Goal: Check status: Check status

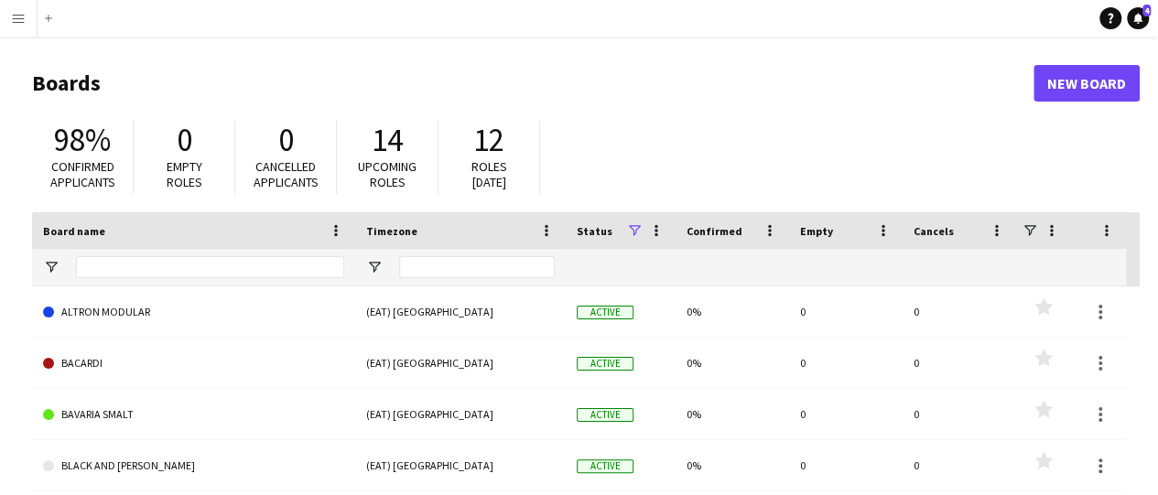
click at [19, 17] on app-icon "Menu" at bounding box center [18, 18] width 15 height 15
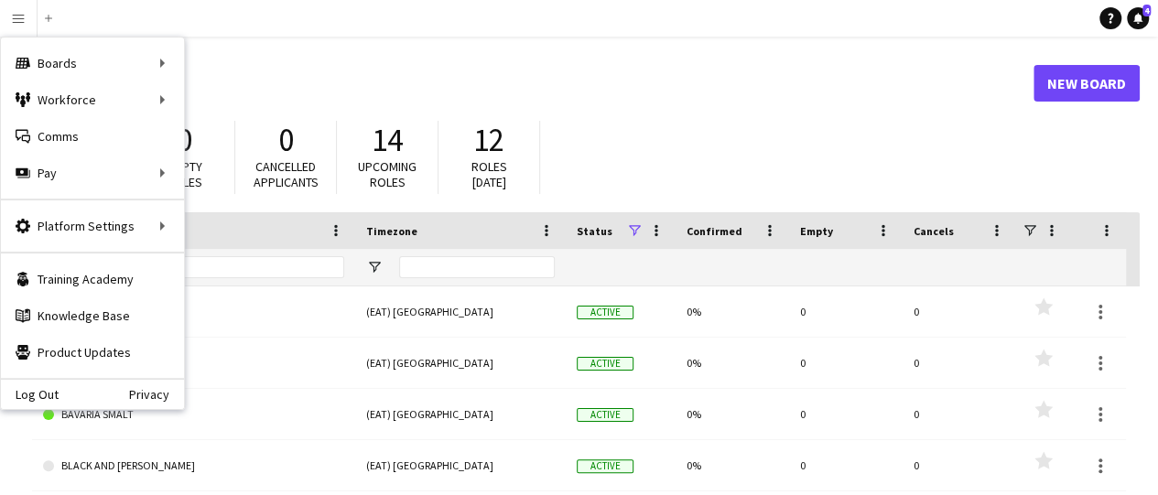
click at [1139, 468] on main "Boards New Board 98% Confirmed applicants 0 Empty roles 0 Cancelled applicants …" at bounding box center [579, 367] width 1158 height 661
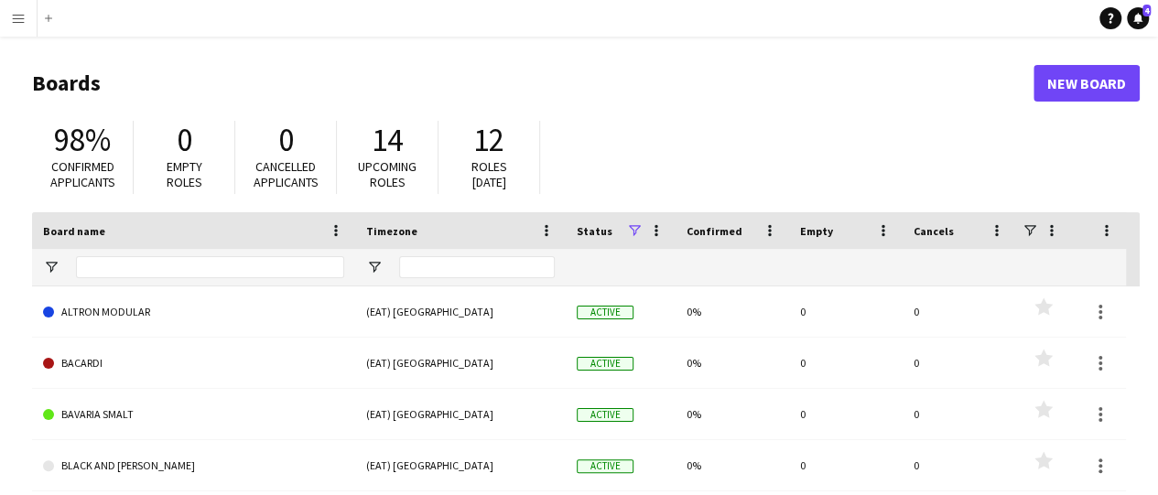
click at [1135, 473] on main "Boards New Board 98% Confirmed applicants 0 Empty roles 0 Cancelled applicants …" at bounding box center [579, 367] width 1158 height 661
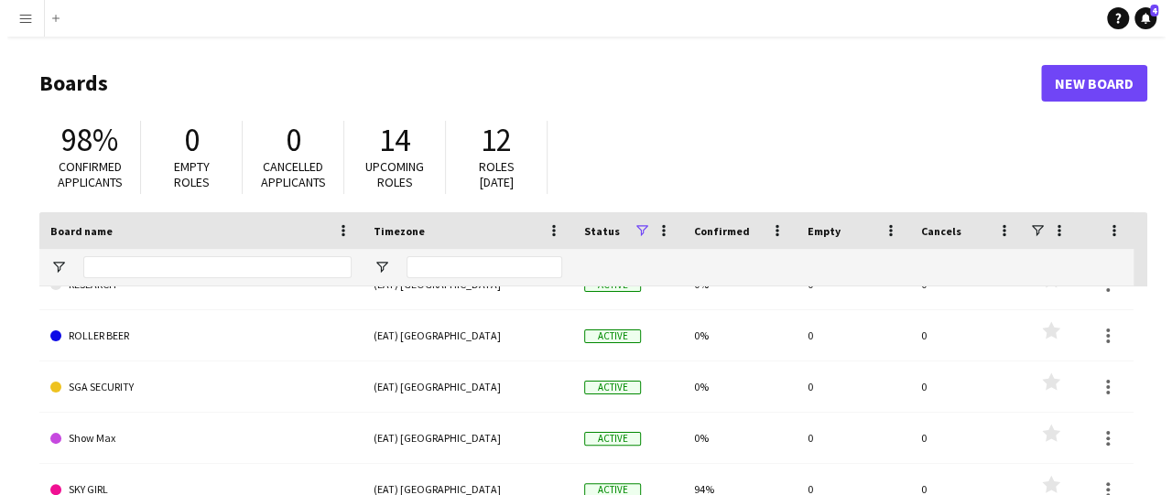
scroll to position [1570, 0]
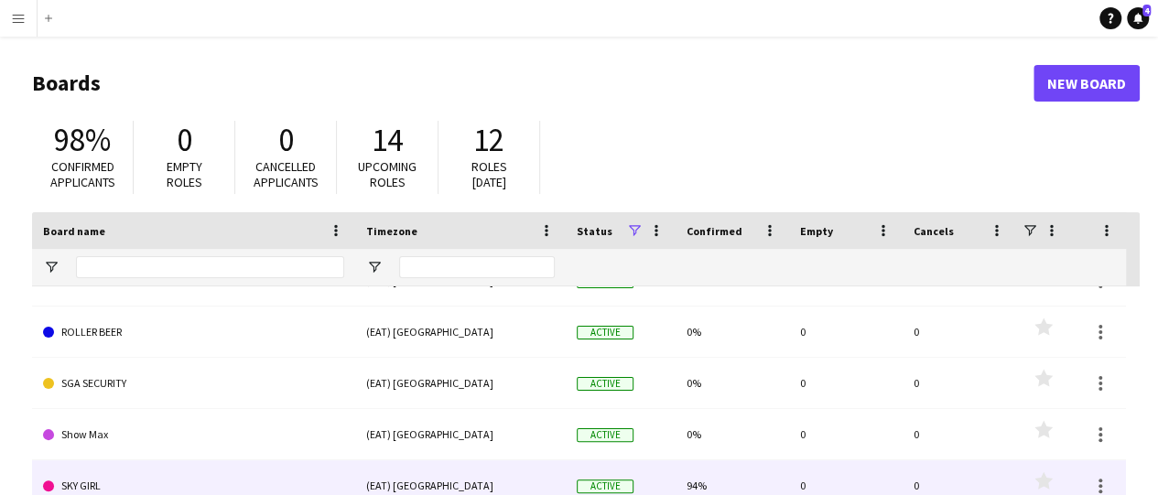
click at [303, 481] on link "SKY GIRL" at bounding box center [193, 486] width 301 height 51
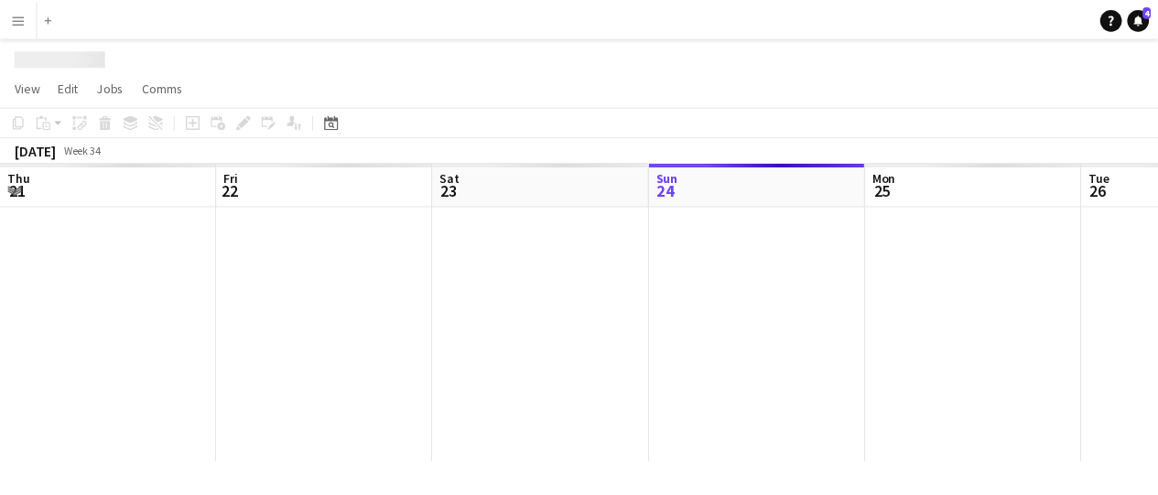
scroll to position [0, 438]
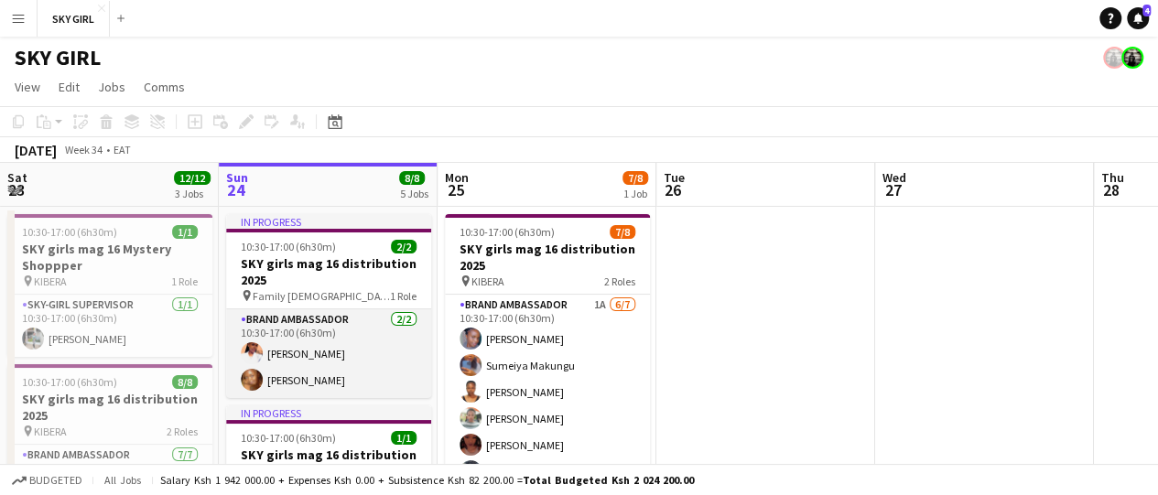
click at [338, 367] on app-card-role "Brand Ambassador [DATE] 10:30-17:00 (6h30m) [PERSON_NAME] [PERSON_NAME]" at bounding box center [328, 354] width 205 height 89
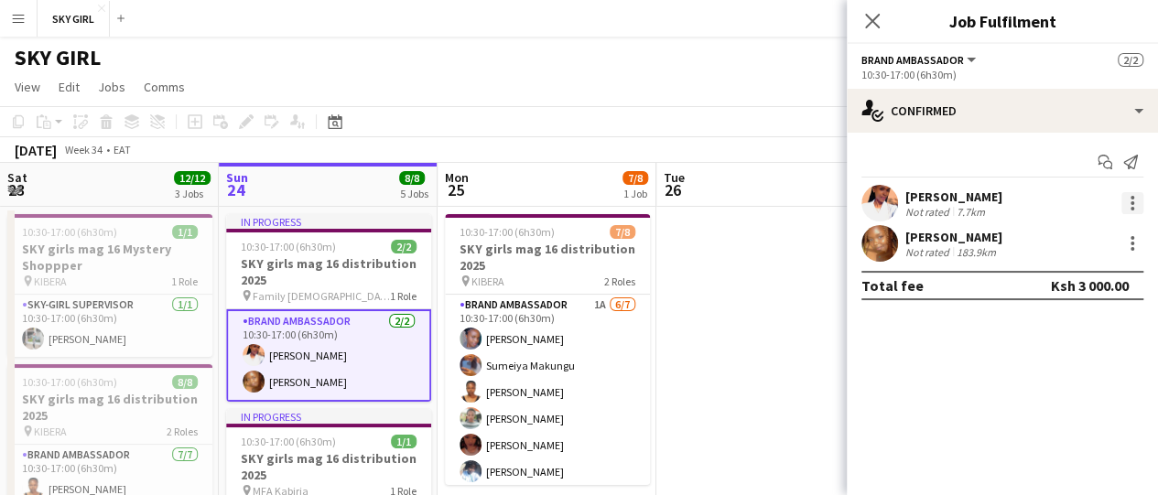
click at [1128, 209] on div at bounding box center [1133, 203] width 22 height 22
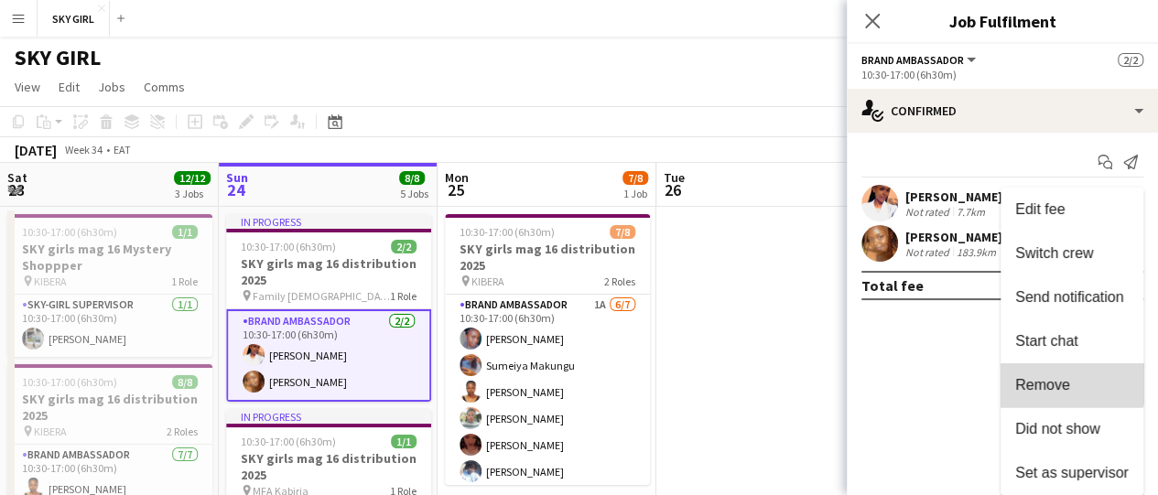
click at [1071, 383] on span "Remove" at bounding box center [1073, 385] width 114 height 16
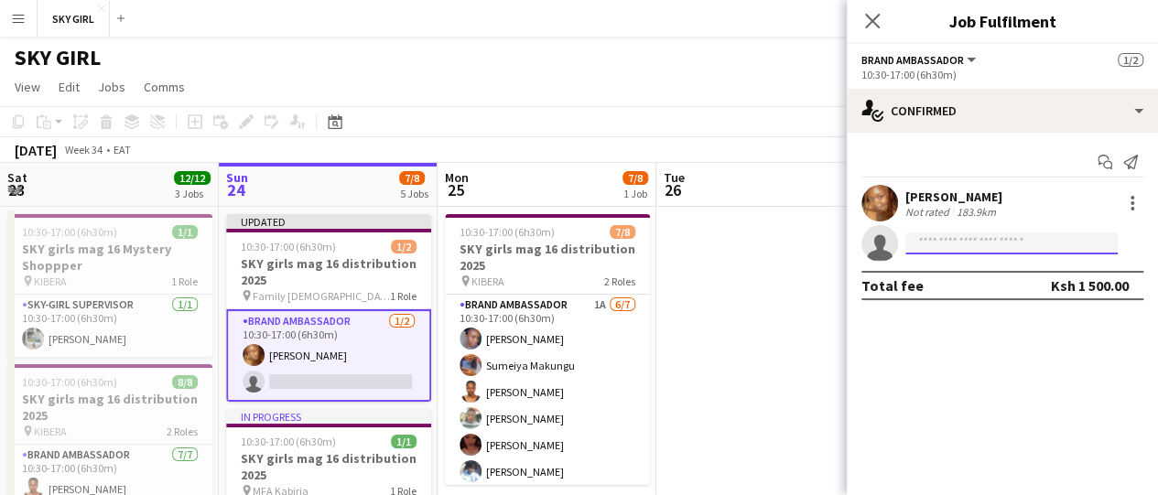
click at [962, 253] on input at bounding box center [1012, 244] width 212 height 22
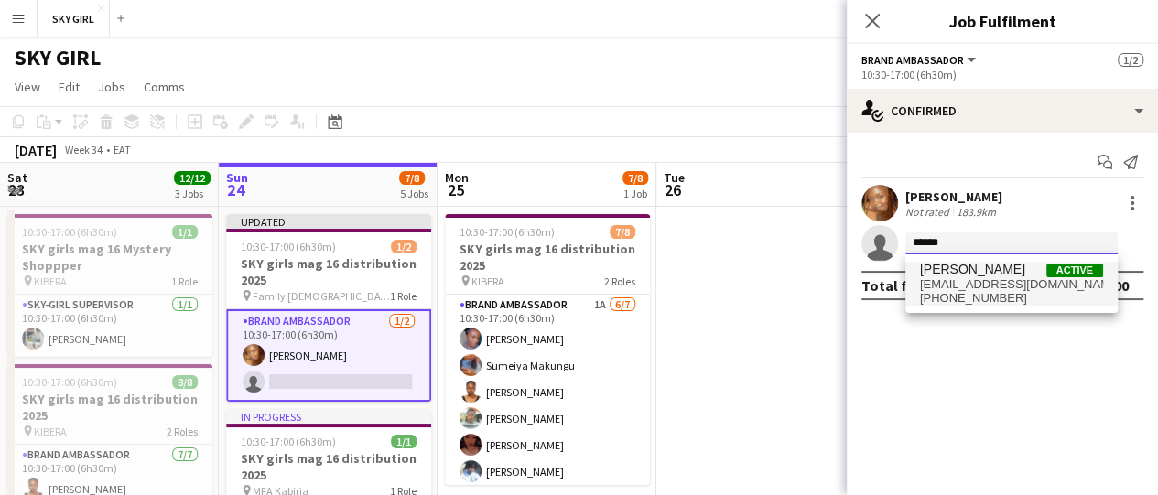
type input "******"
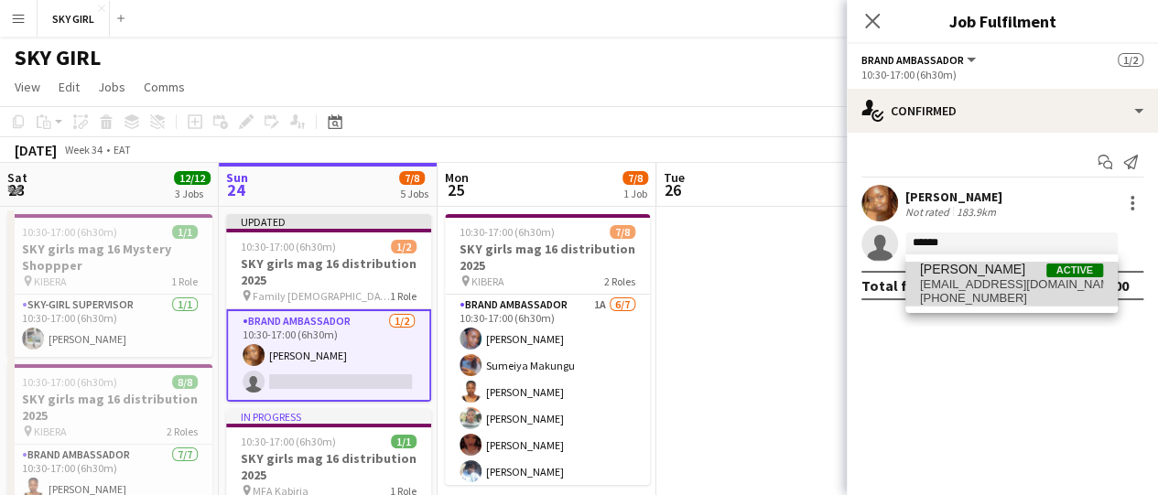
click at [974, 303] on span "[PHONE_NUMBER]" at bounding box center [1011, 298] width 183 height 15
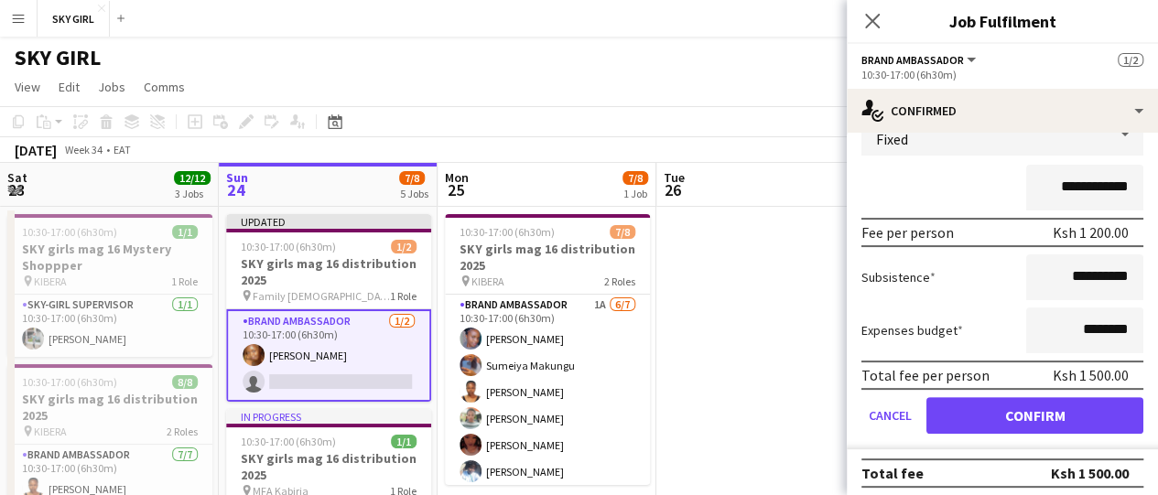
scroll to position [181, 0]
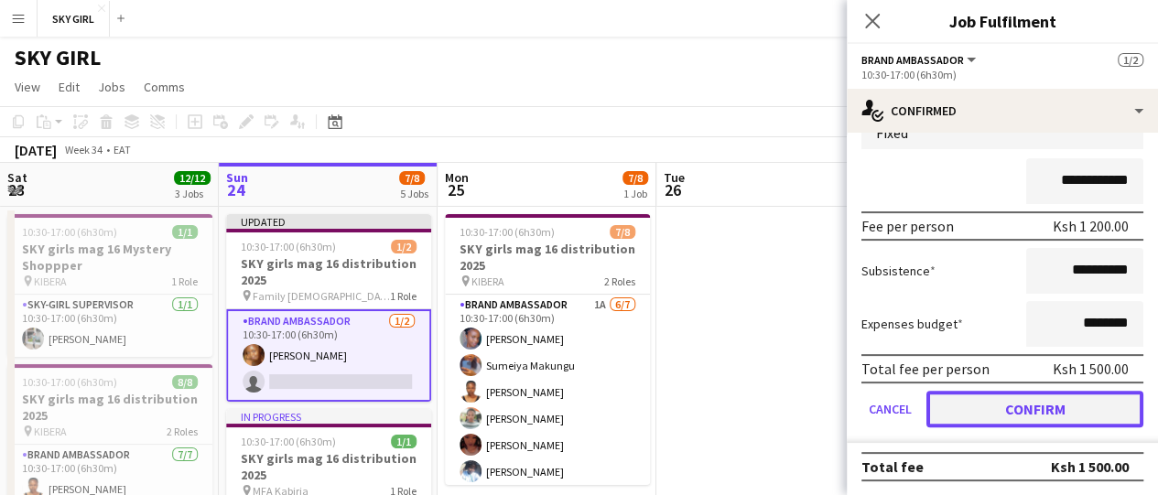
click at [1072, 422] on button "Confirm" at bounding box center [1035, 409] width 217 height 37
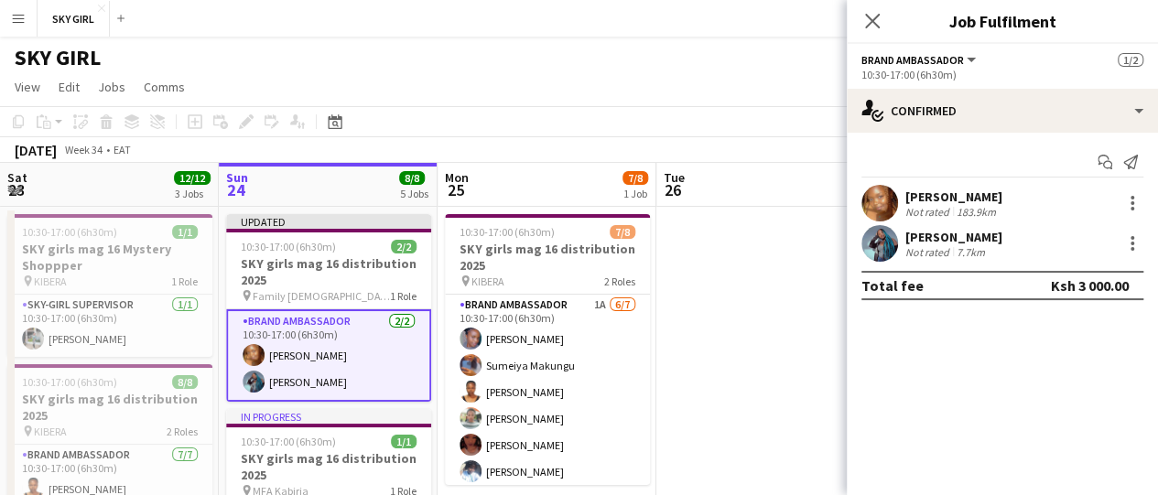
scroll to position [0, 0]
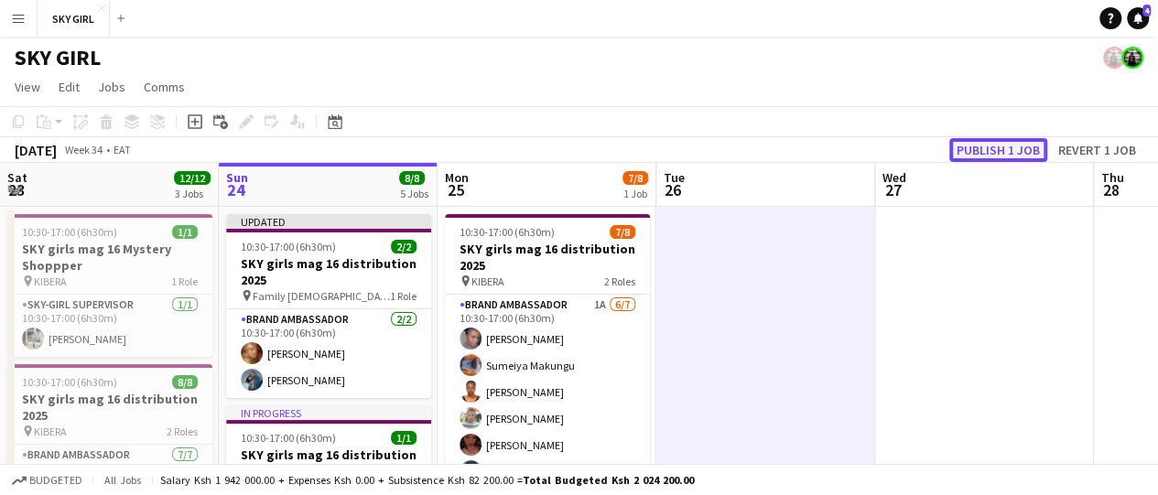
click at [1022, 140] on button "Publish 1 job" at bounding box center [999, 150] width 98 height 24
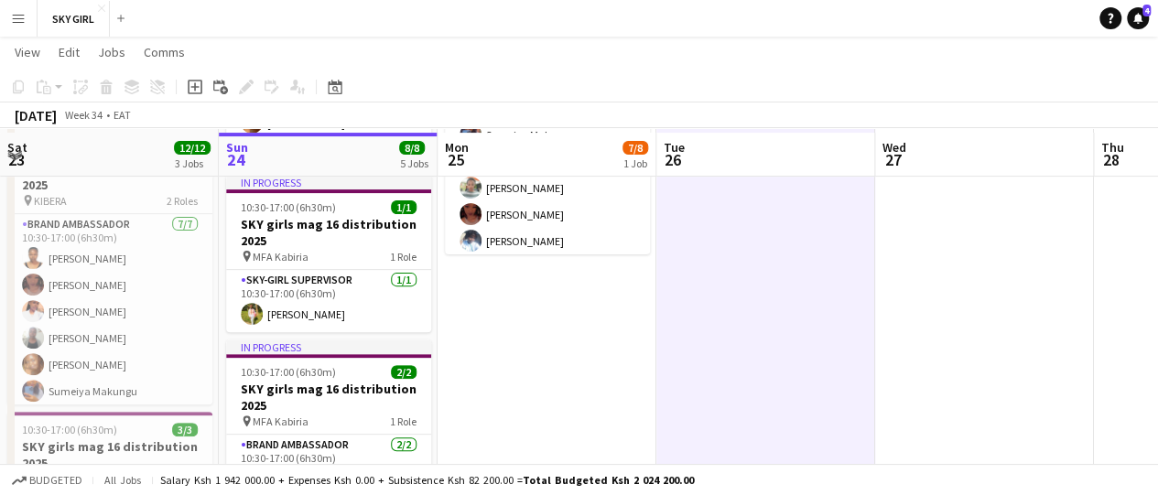
scroll to position [233, 0]
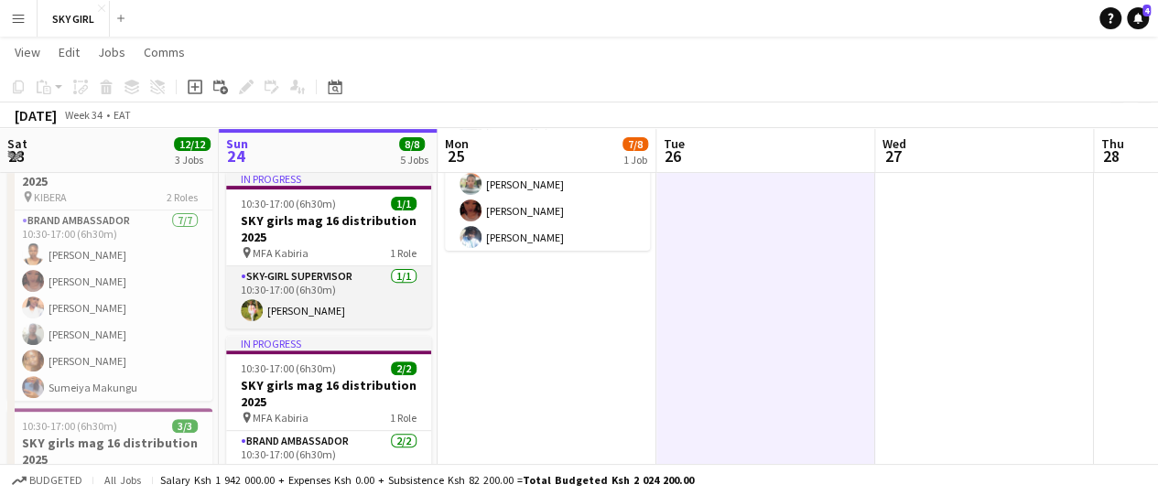
click at [325, 301] on app-card-role "SKY-GIRL SUPERVISOR [DATE] 10:30-17:00 (6h30m) [PERSON_NAME]" at bounding box center [328, 297] width 205 height 62
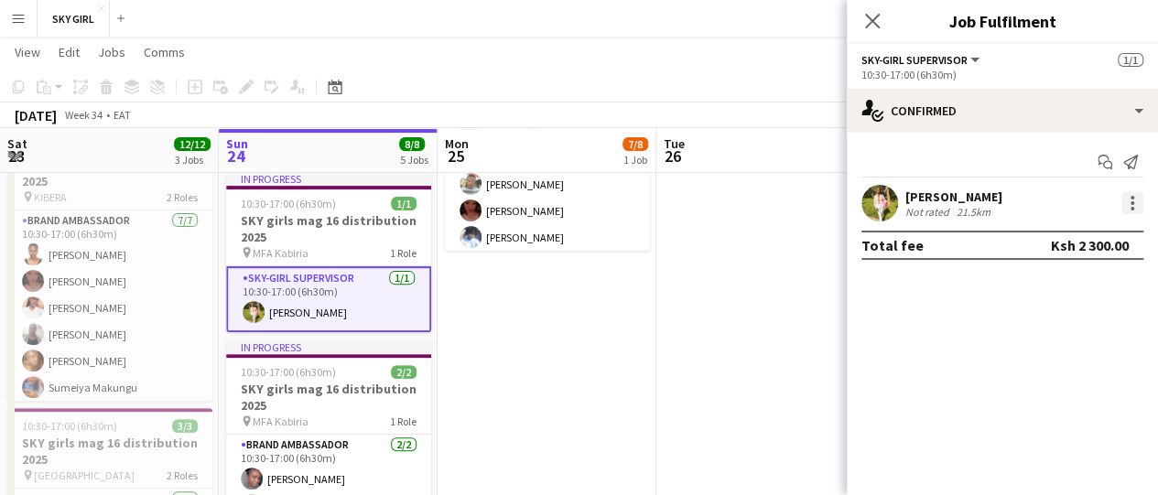
click at [1133, 200] on div at bounding box center [1133, 203] width 22 height 22
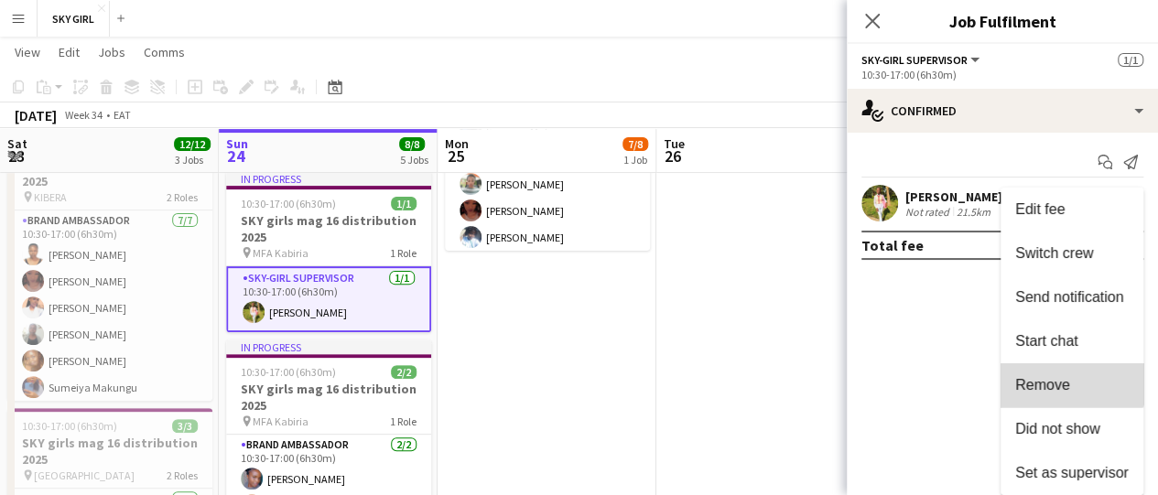
click at [1067, 368] on button "Remove" at bounding box center [1072, 386] width 143 height 44
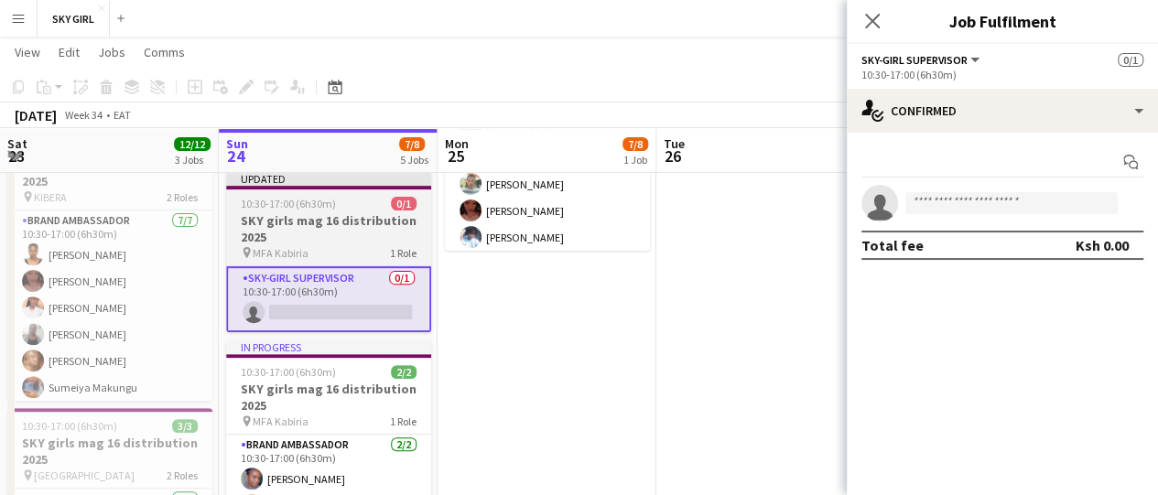
click at [357, 253] on div "pin MFA Kabiria 1 Role" at bounding box center [328, 252] width 205 height 15
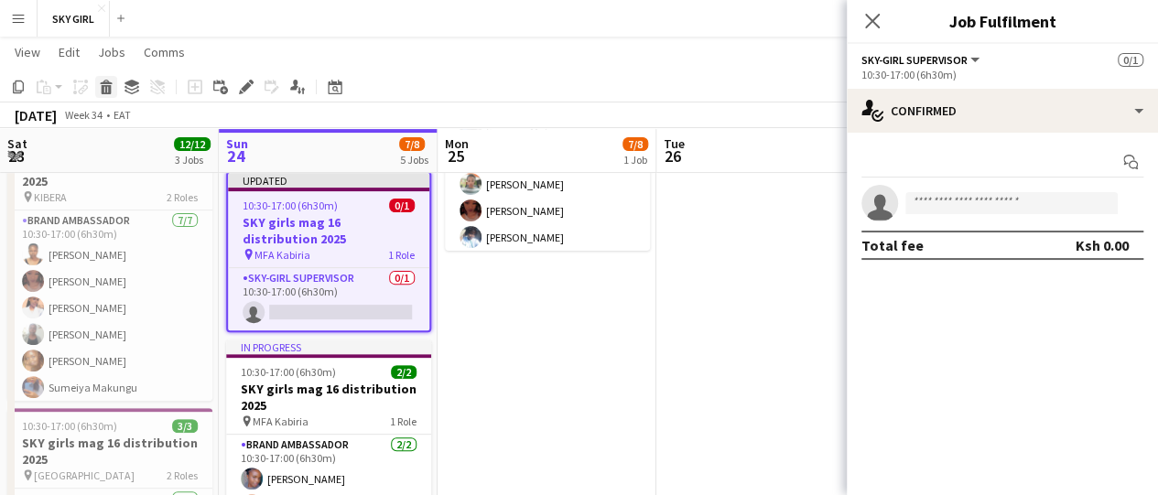
click at [108, 86] on icon at bounding box center [107, 89] width 10 height 9
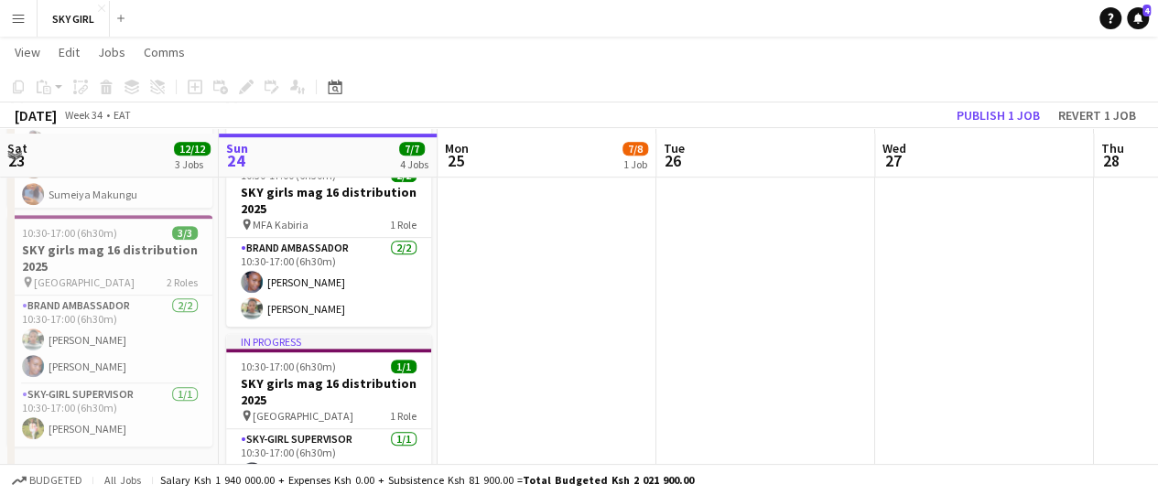
scroll to position [430, 0]
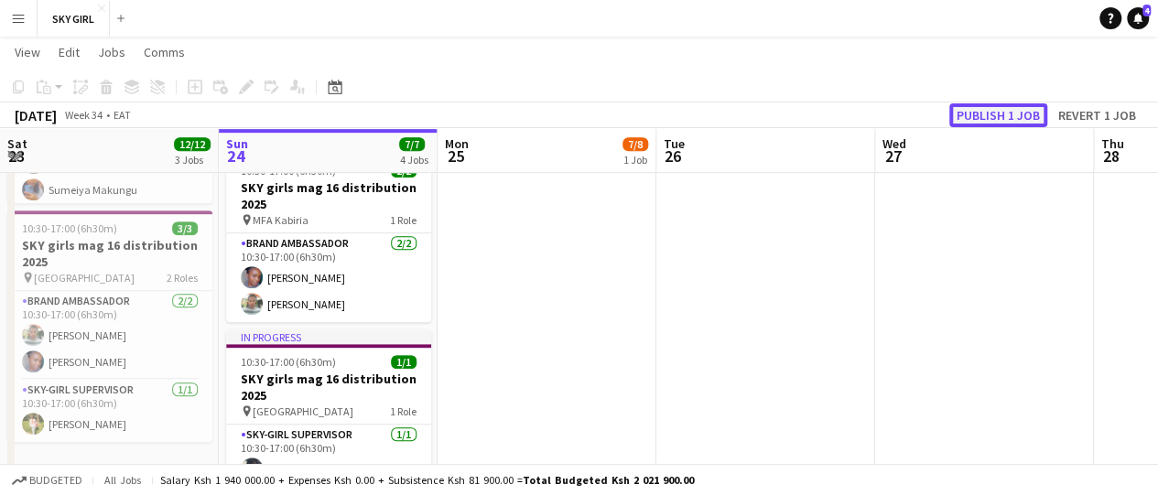
click at [1009, 104] on button "Publish 1 job" at bounding box center [999, 115] width 98 height 24
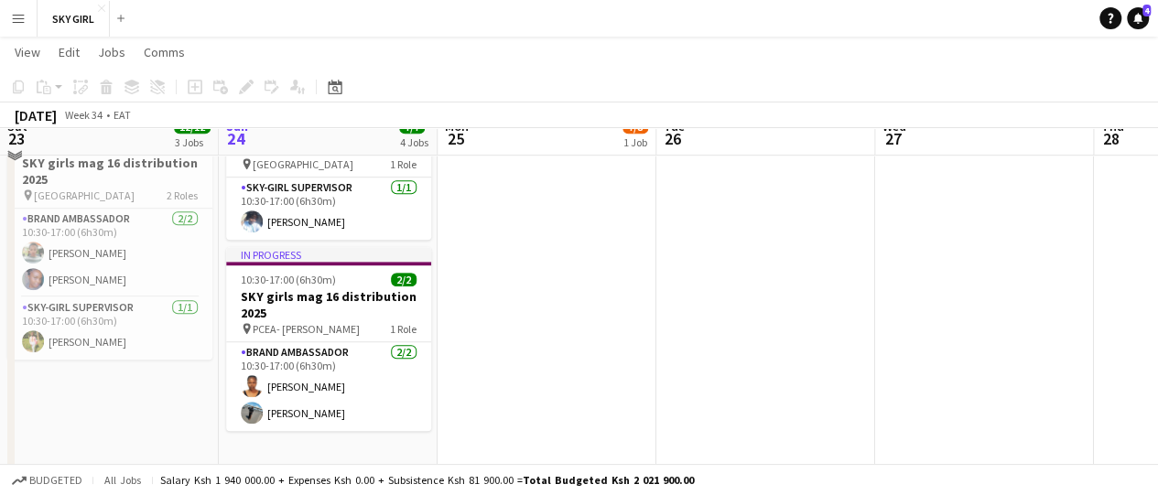
scroll to position [522, 0]
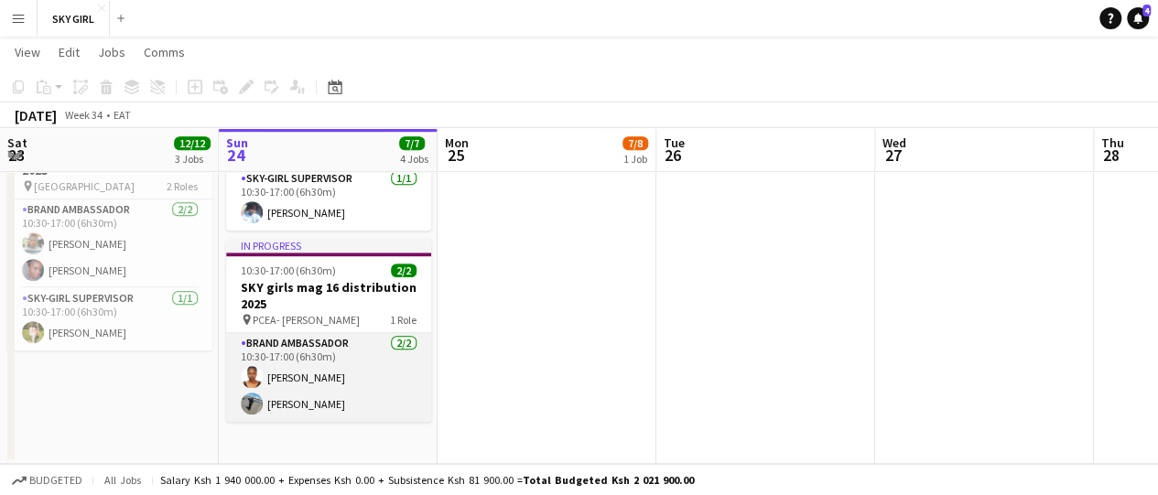
click at [296, 403] on app-card-role "Brand Ambassador [DATE] 10:30-17:00 (6h30m) [PERSON_NAME] Kiumbero [PERSON_NAME]" at bounding box center [328, 377] width 205 height 89
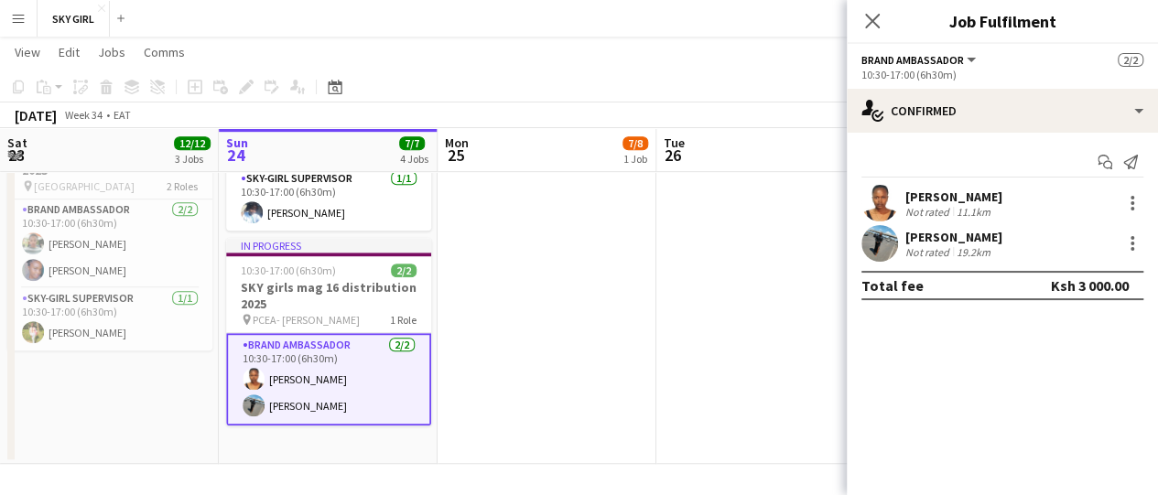
click at [1146, 240] on div "[PERSON_NAME] Not rated 19.2km" at bounding box center [1002, 243] width 311 height 37
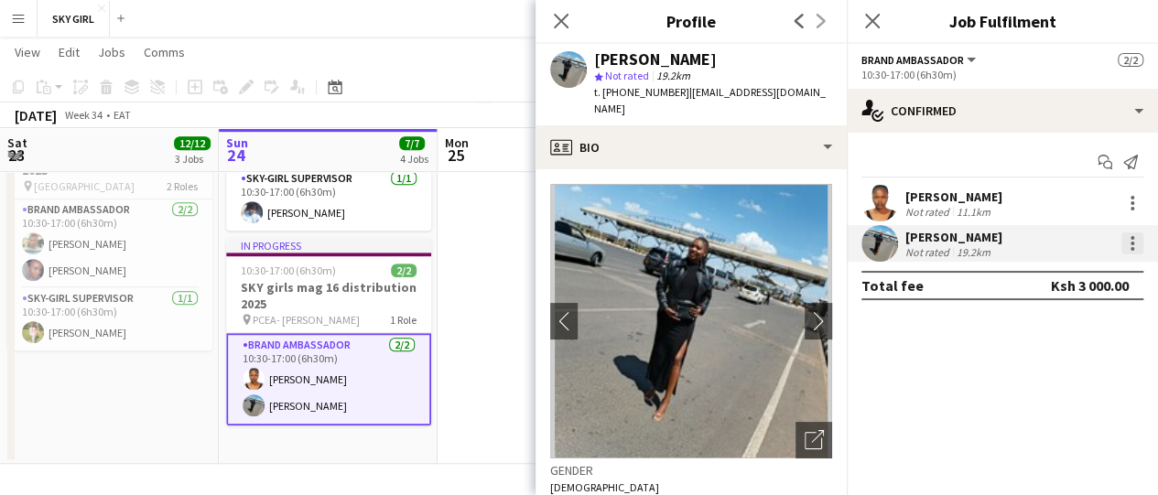
click at [1132, 253] on div at bounding box center [1133, 244] width 22 height 22
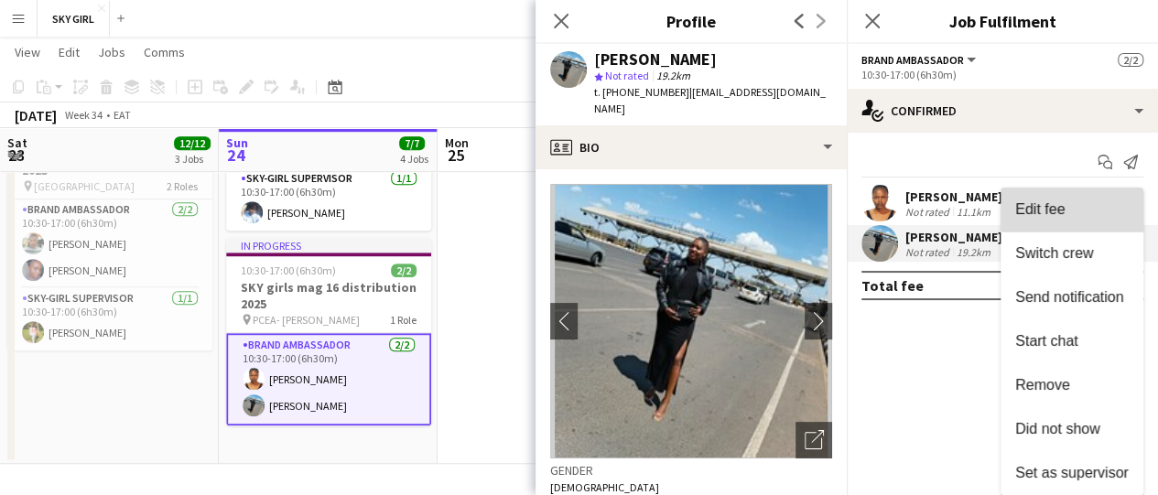
click at [1075, 197] on button "Edit fee" at bounding box center [1072, 210] width 143 height 44
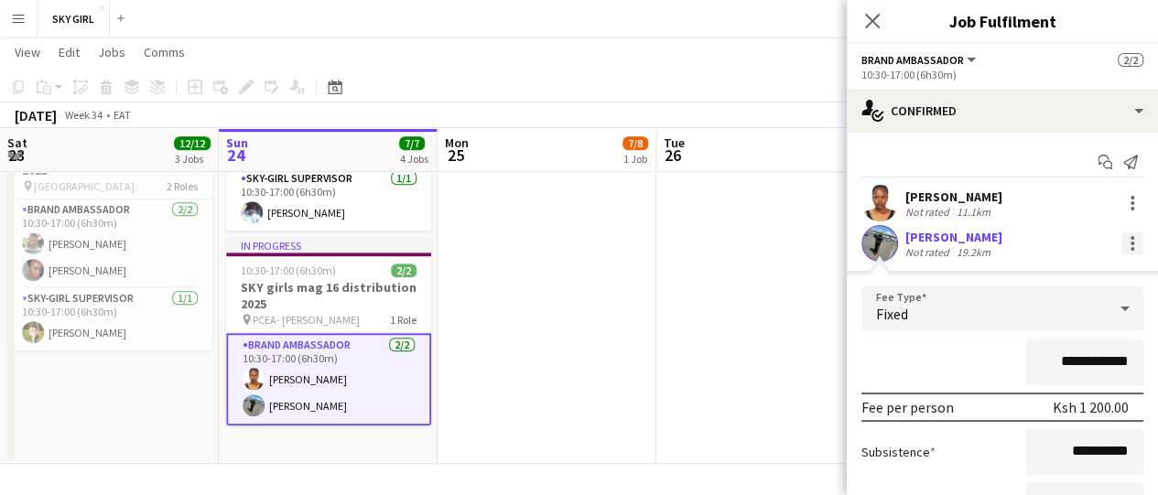
click at [1122, 246] on div at bounding box center [1133, 244] width 22 height 22
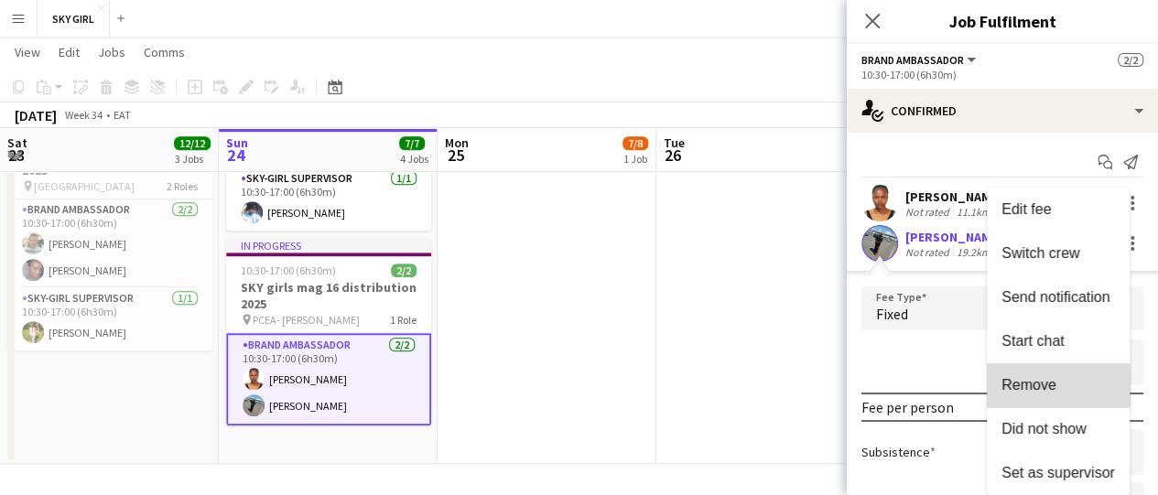
click at [1044, 388] on span "Remove" at bounding box center [1029, 385] width 55 height 16
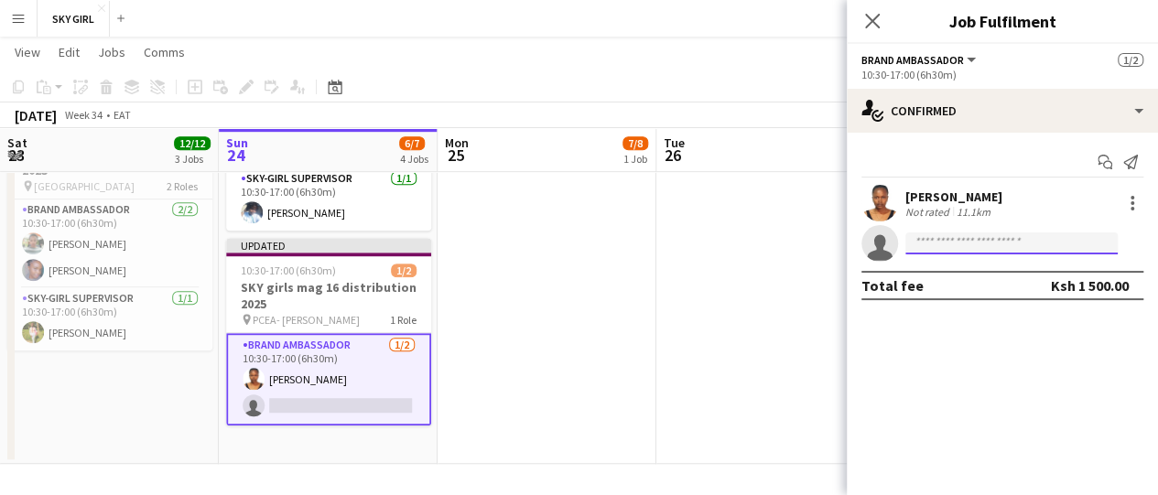
click at [960, 241] on input at bounding box center [1012, 244] width 212 height 22
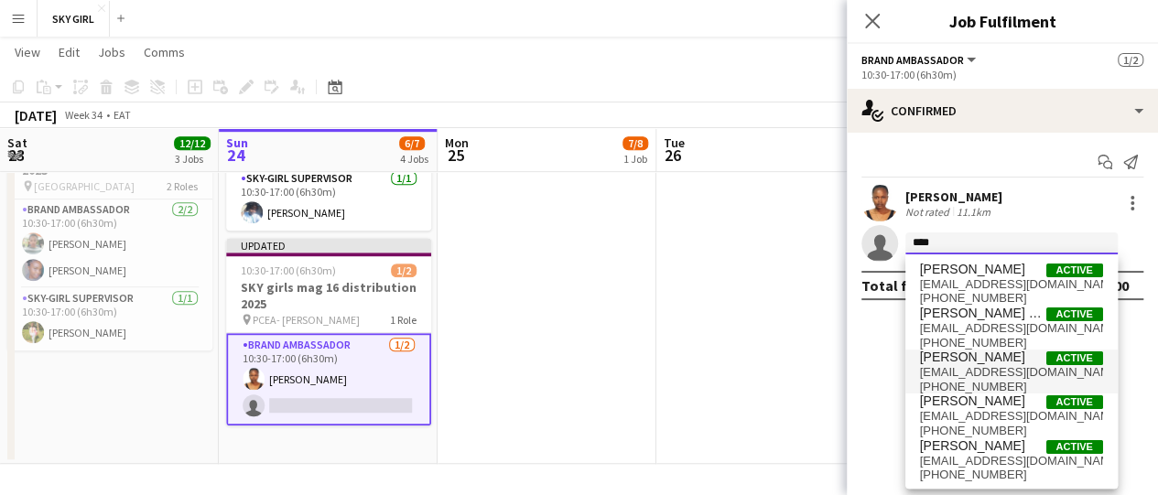
type input "****"
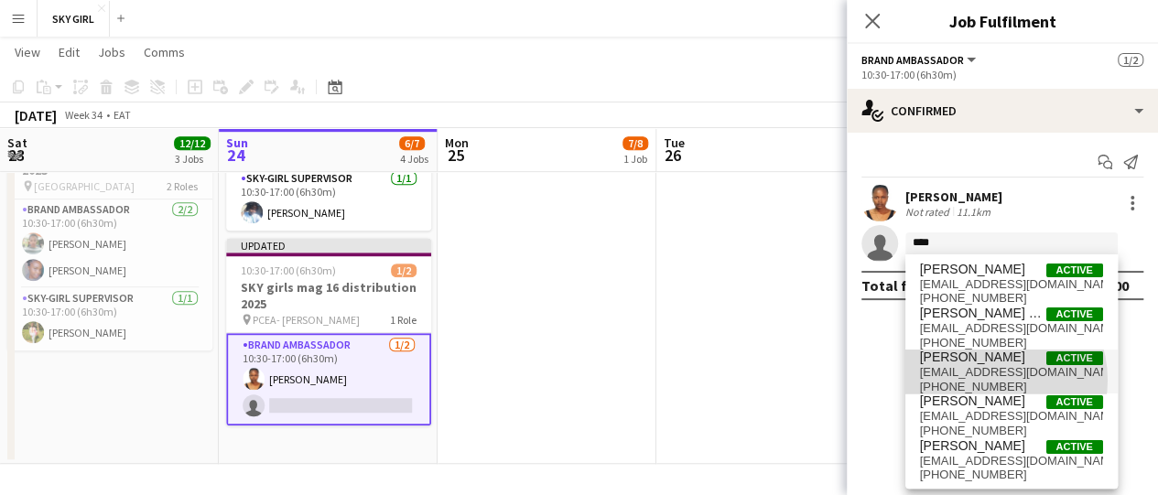
click at [991, 380] on span "[PHONE_NUMBER]" at bounding box center [1011, 387] width 183 height 15
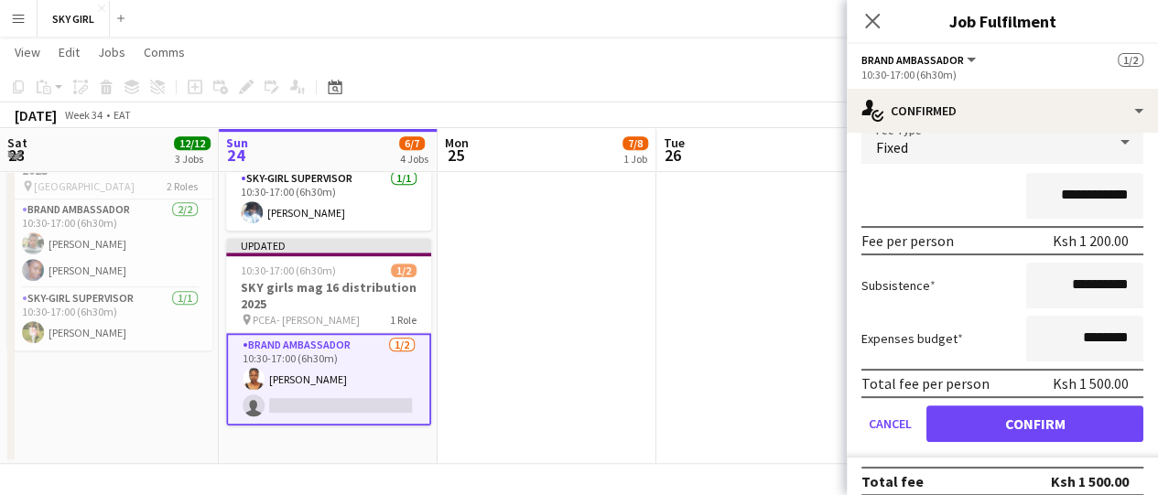
scroll to position [181, 0]
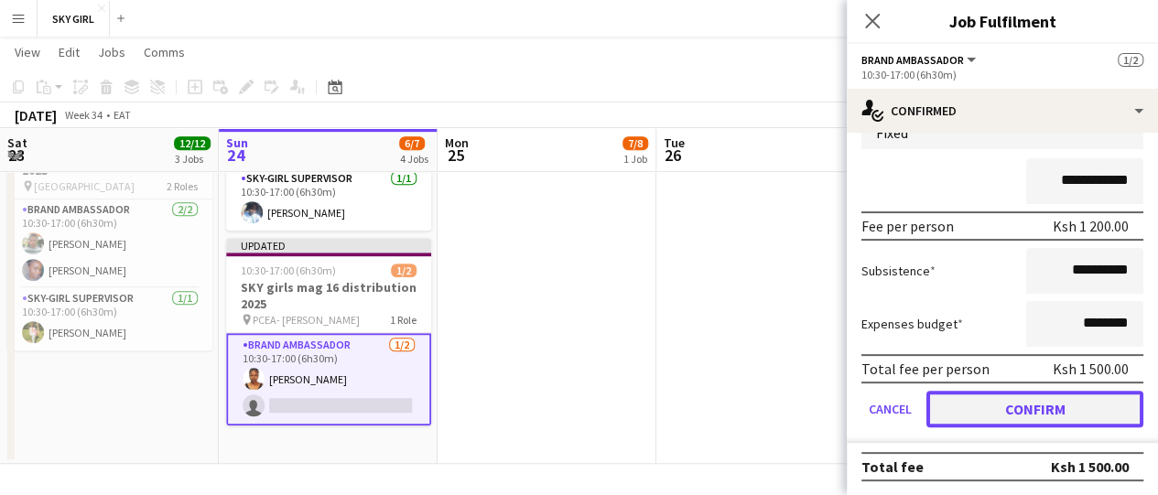
click at [1084, 420] on button "Confirm" at bounding box center [1035, 409] width 217 height 37
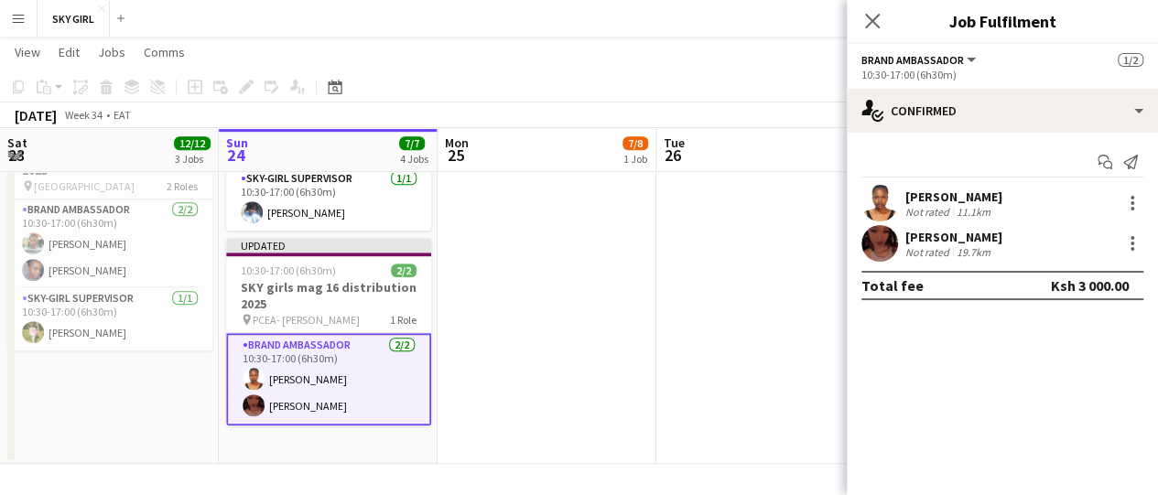
scroll to position [0, 0]
click at [758, 334] on app-date-cell at bounding box center [766, 73] width 219 height 781
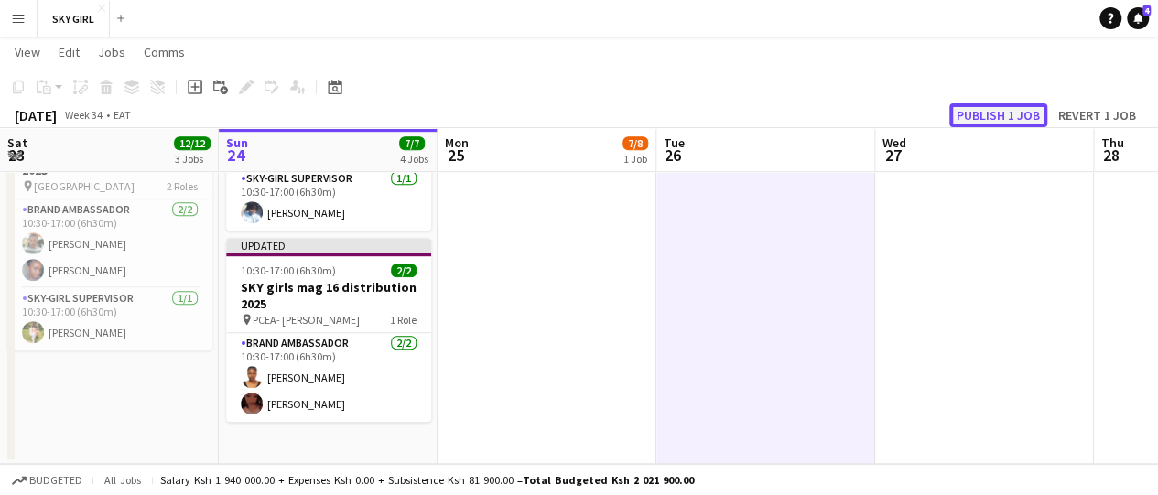
click at [1002, 125] on button "Publish 1 job" at bounding box center [999, 115] width 98 height 24
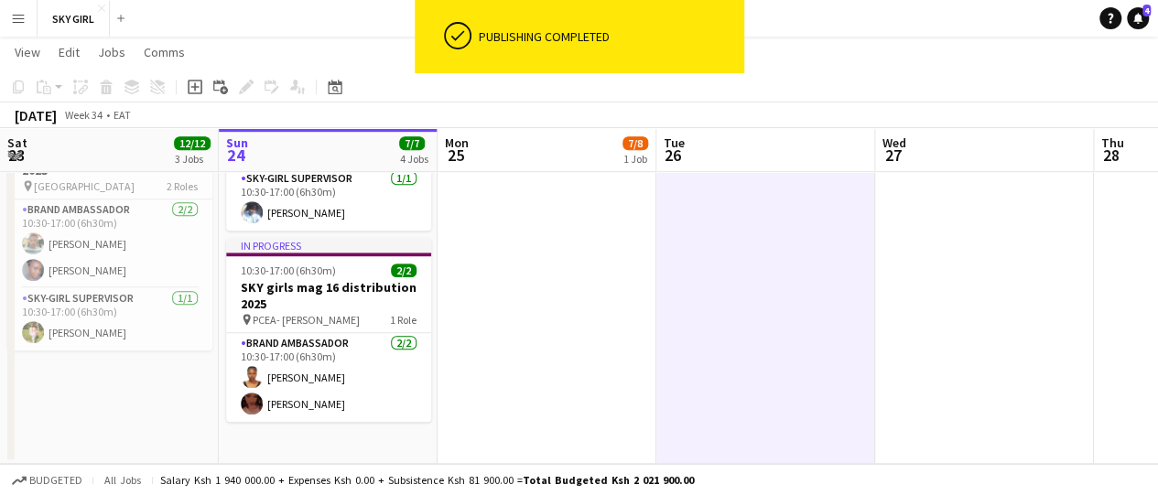
scroll to position [88, 0]
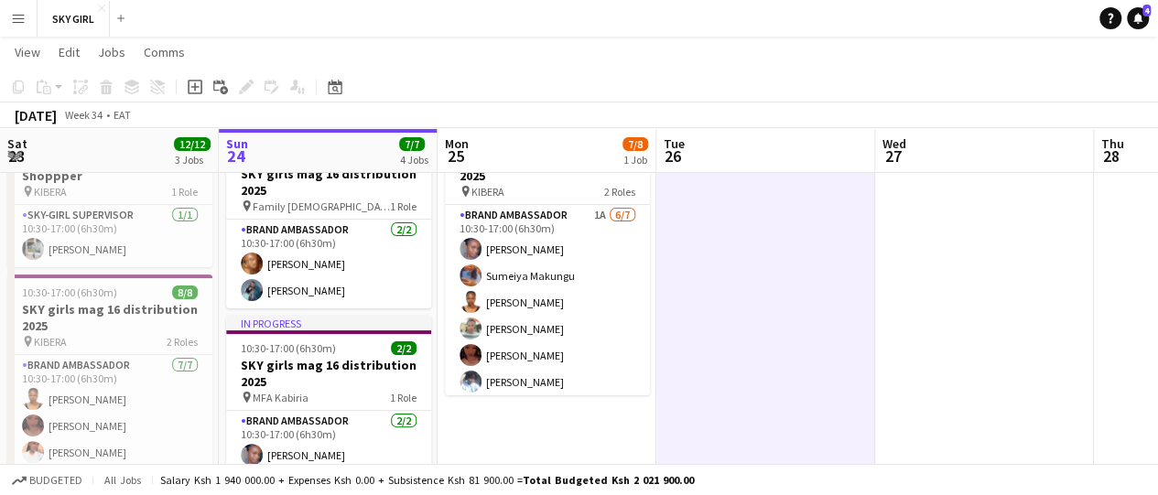
click at [28, 16] on button "Menu" at bounding box center [18, 18] width 37 height 37
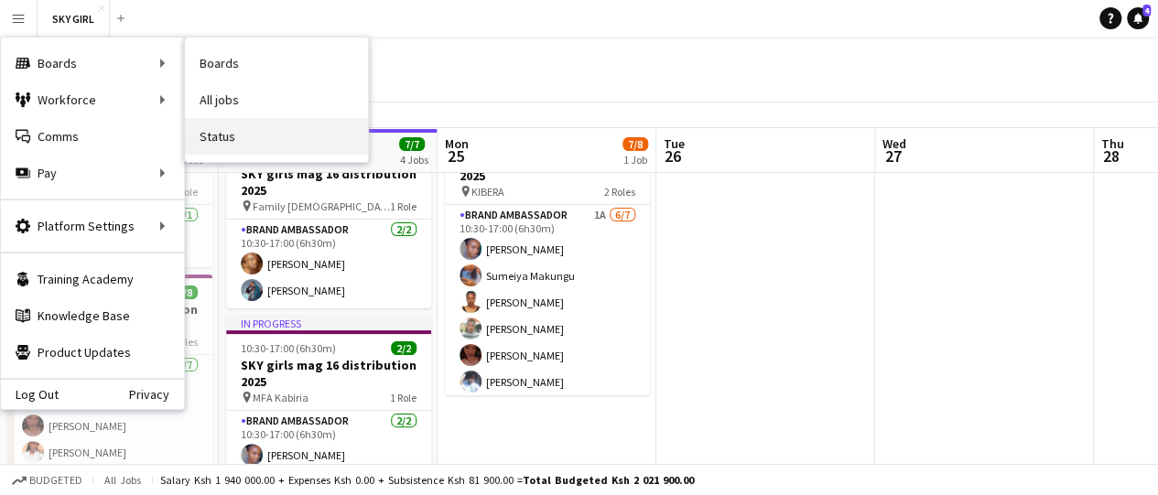
click at [228, 133] on link "Status" at bounding box center [276, 136] width 183 height 37
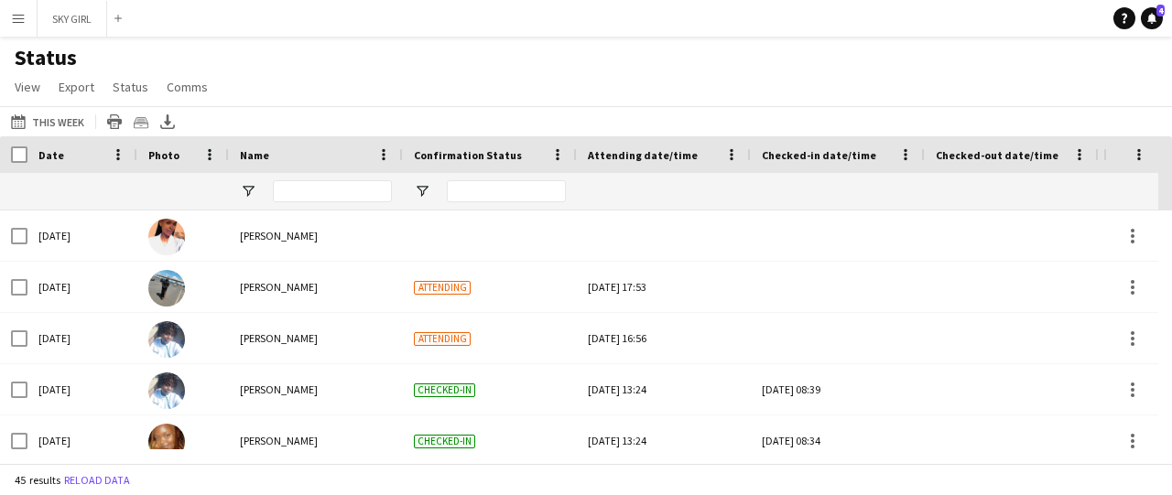
click at [18, 25] on app-icon "Menu" at bounding box center [18, 18] width 15 height 15
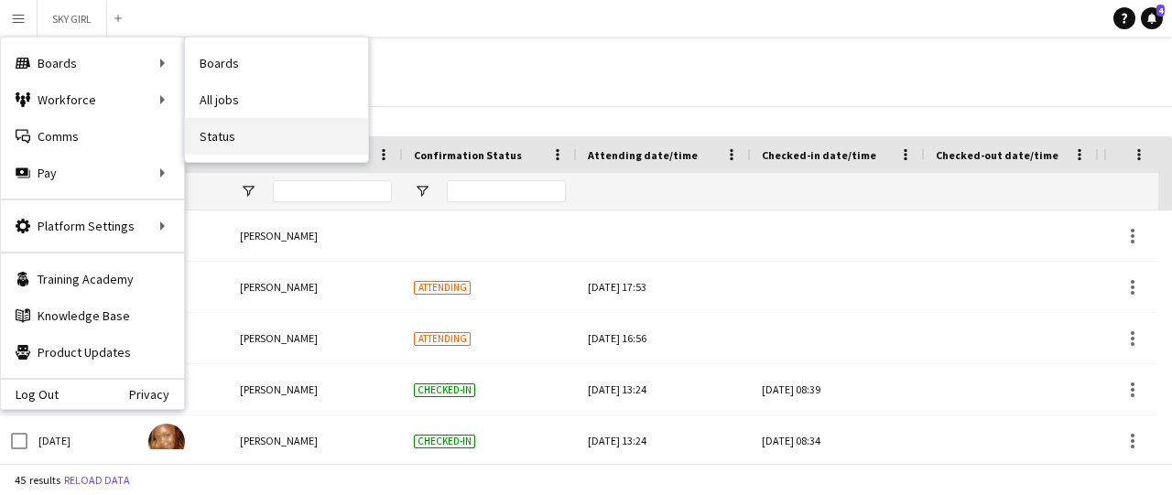
click at [263, 147] on link "Status" at bounding box center [276, 136] width 183 height 37
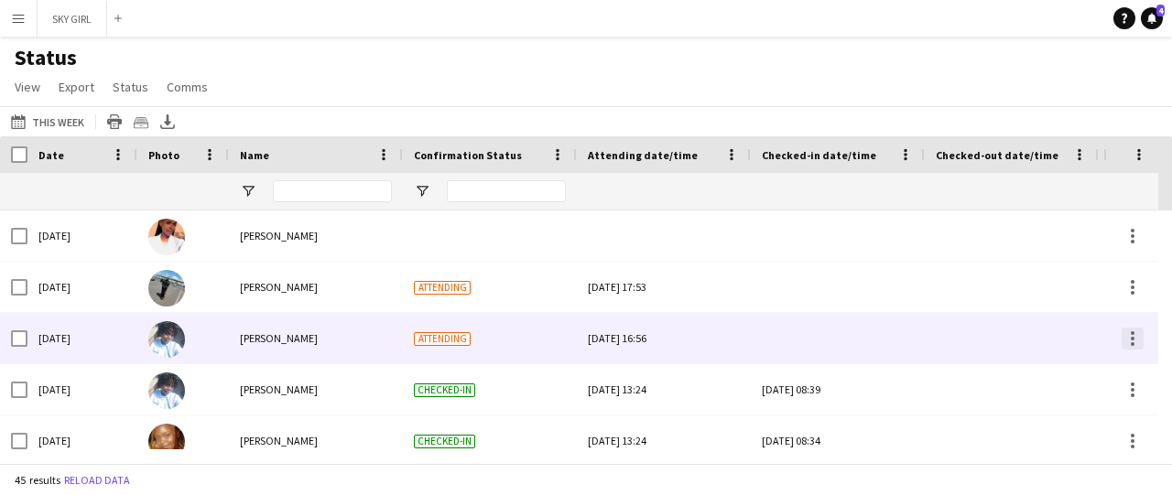
click at [1140, 345] on div at bounding box center [1133, 339] width 22 height 22
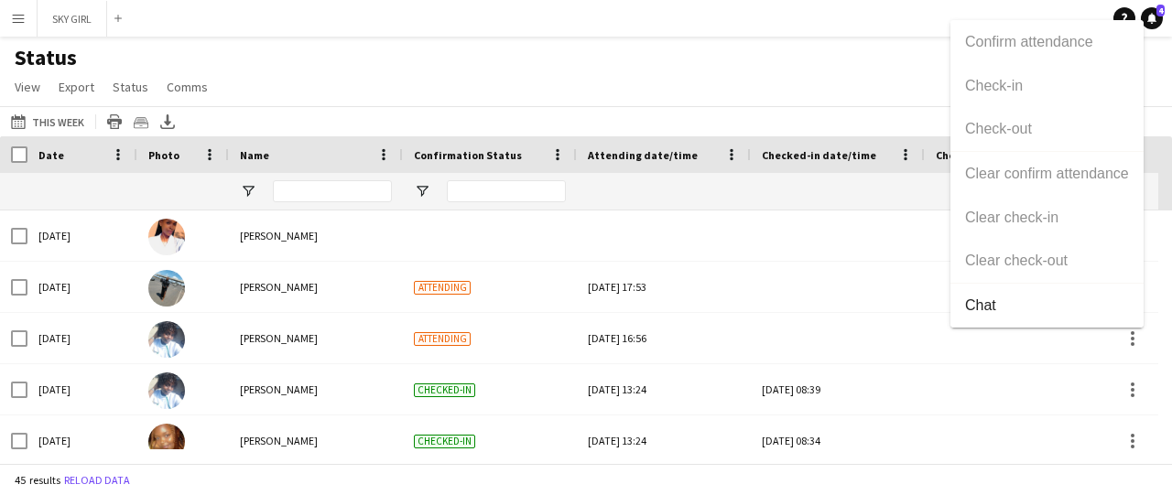
click at [782, 330] on div at bounding box center [586, 247] width 1172 height 495
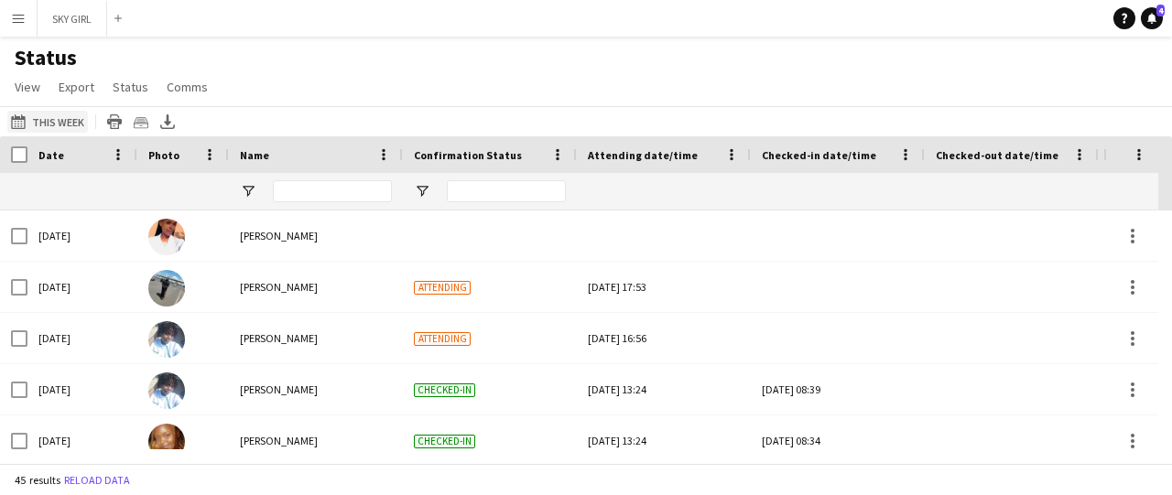
click at [72, 119] on button "This Week This Week" at bounding box center [47, 122] width 81 height 22
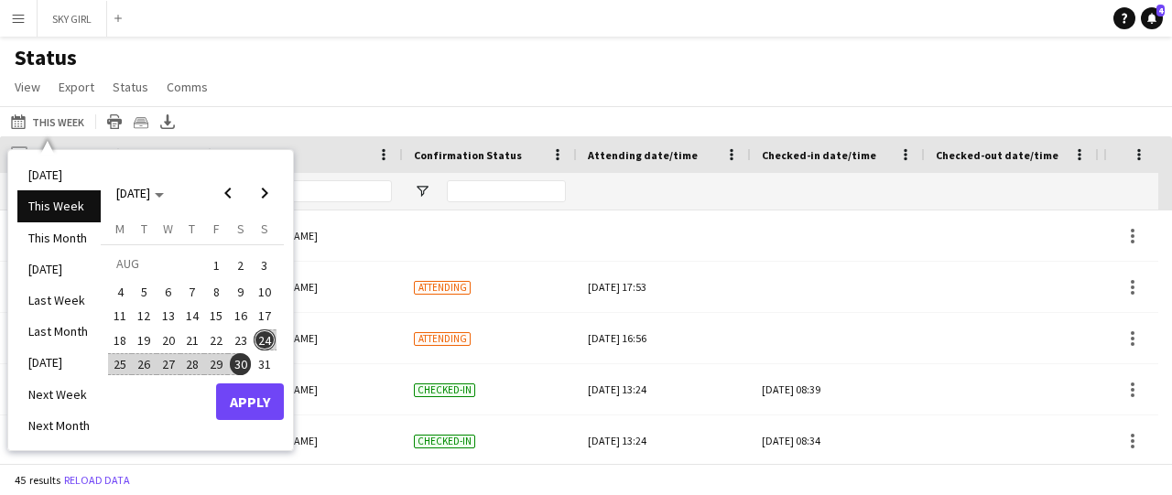
click at [233, 369] on span "30" at bounding box center [241, 364] width 22 height 22
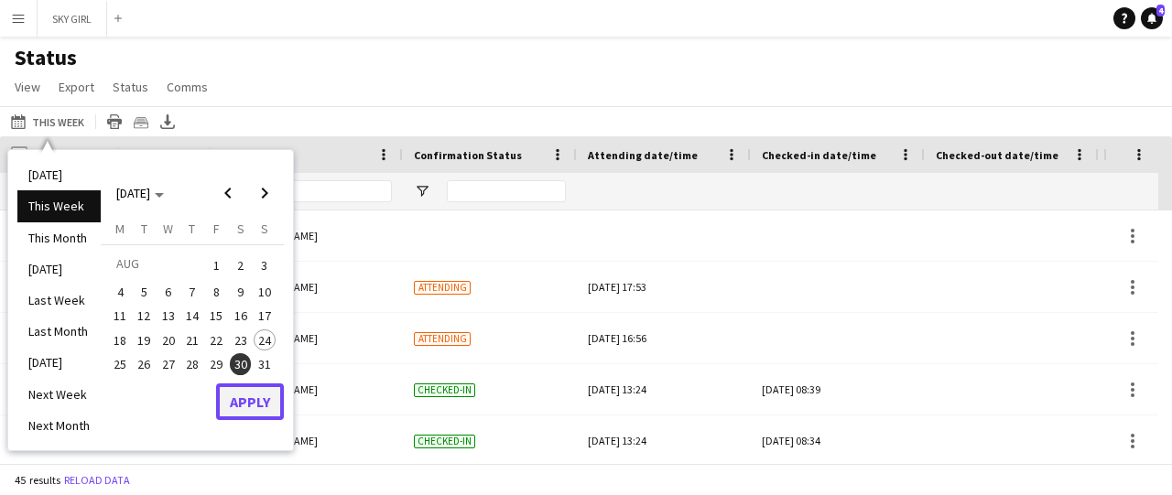
click at [242, 395] on button "Apply" at bounding box center [250, 402] width 68 height 37
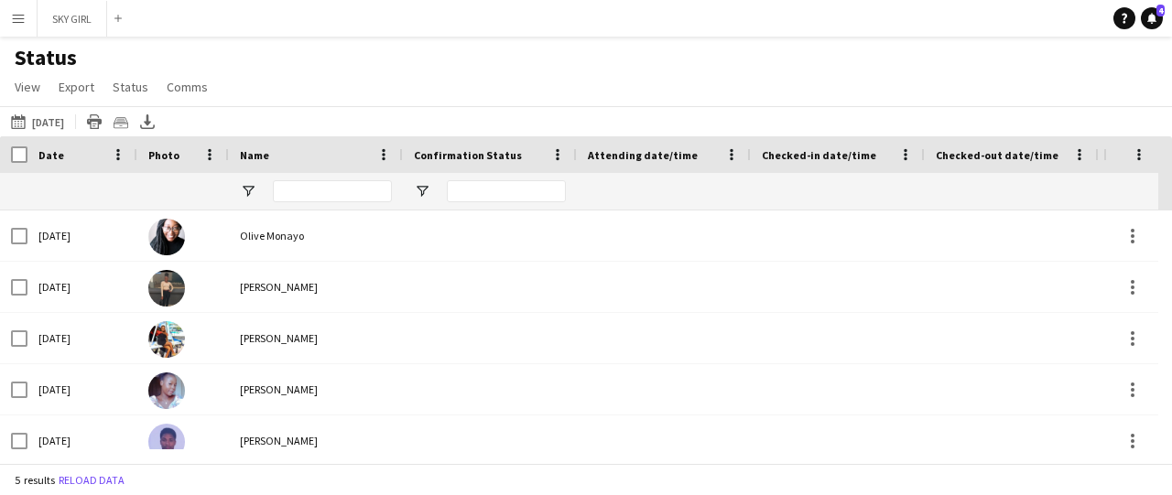
click at [563, 464] on div "5 results Reload data" at bounding box center [586, 479] width 1172 height 31
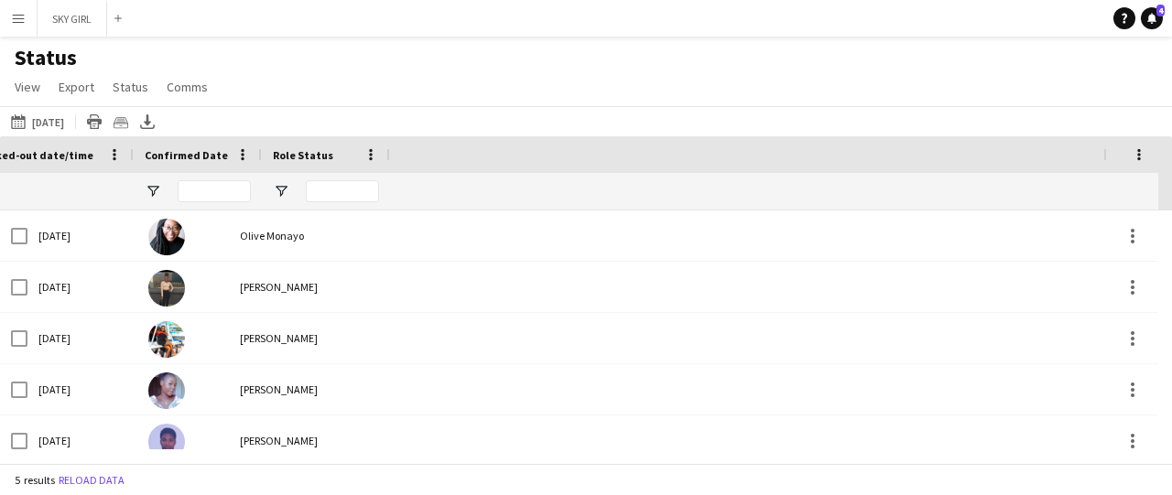
scroll to position [0, 965]
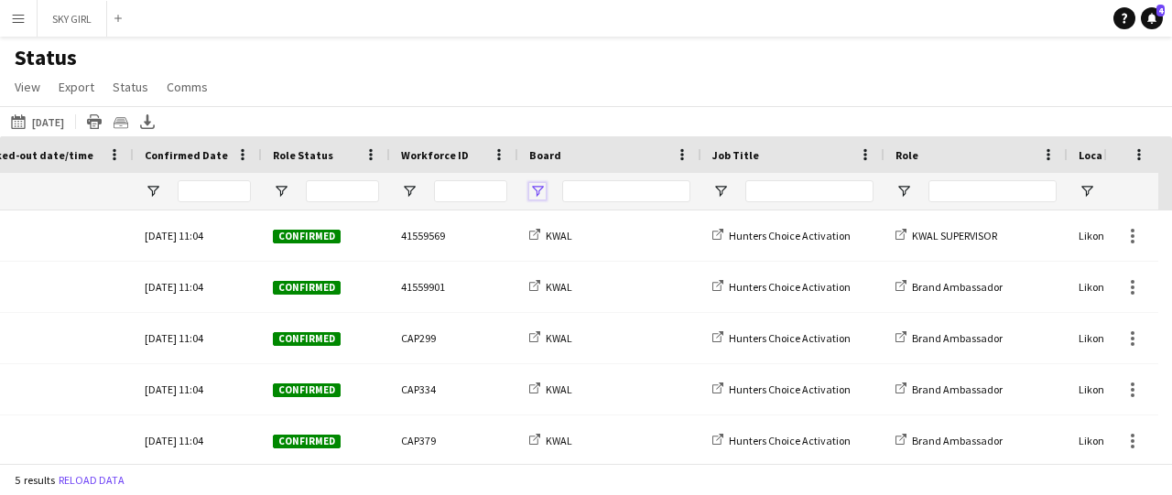
click at [535, 190] on span "Open Filter Menu" at bounding box center [537, 191] width 16 height 16
click at [621, 25] on app-navbar "Menu Boards Boards Boards All jobs Status Workforce Workforce My Workforce Recr…" at bounding box center [586, 18] width 1172 height 37
click at [59, 116] on button "This Week [DATE]" at bounding box center [37, 122] width 60 height 22
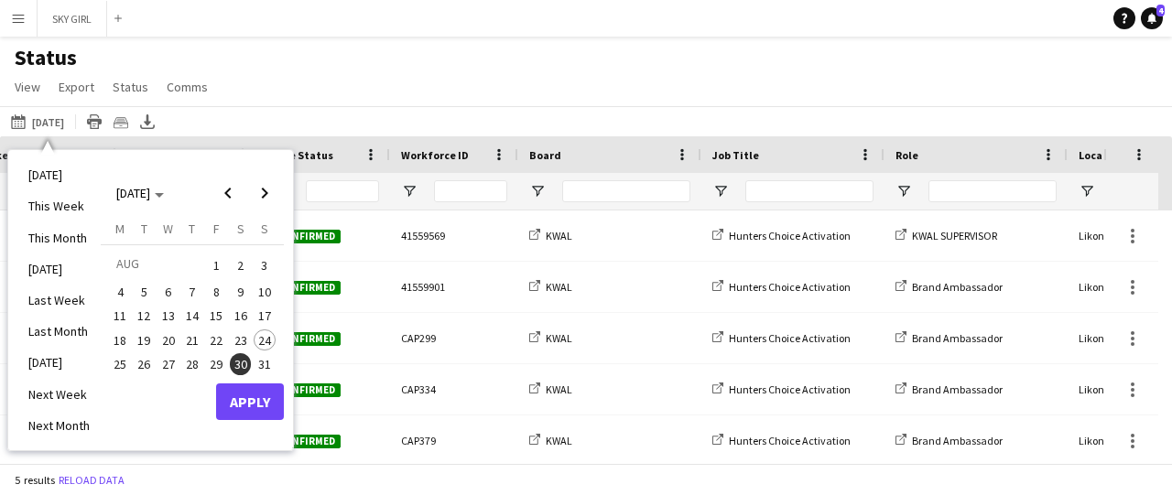
click at [266, 344] on span "24" at bounding box center [265, 341] width 22 height 22
click at [258, 400] on button "Apply" at bounding box center [250, 402] width 68 height 37
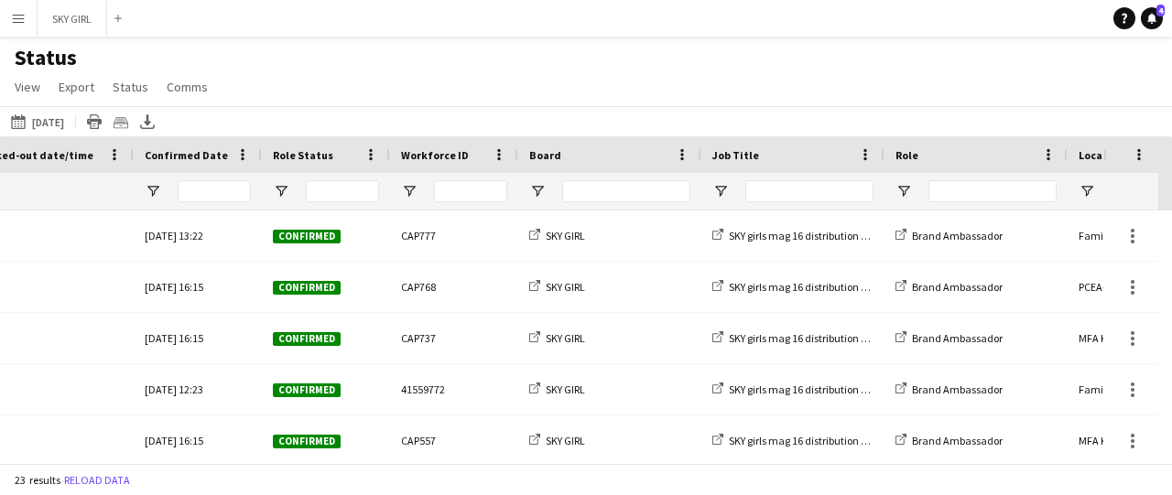
scroll to position [0, 0]
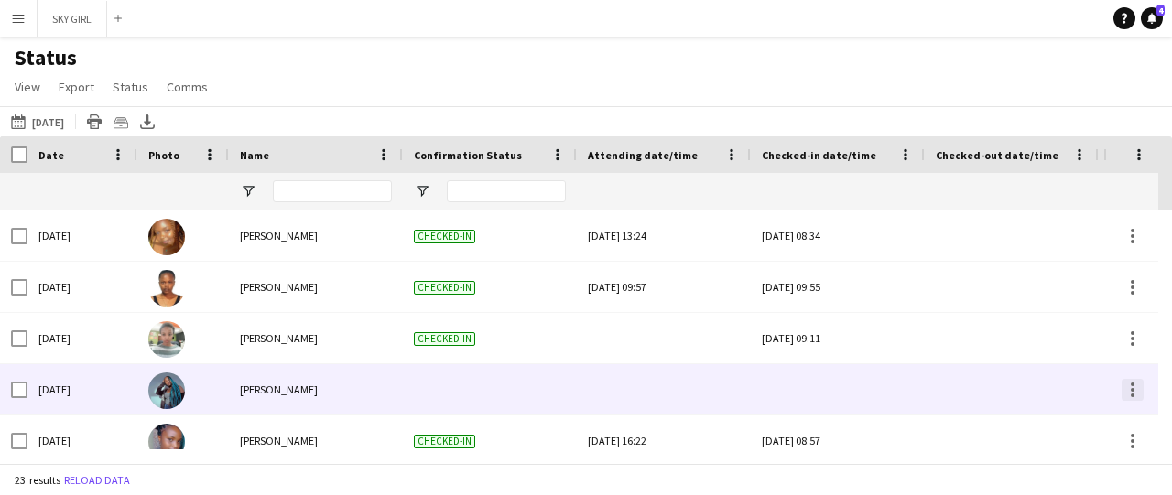
click at [1141, 393] on div at bounding box center [1133, 390] width 22 height 22
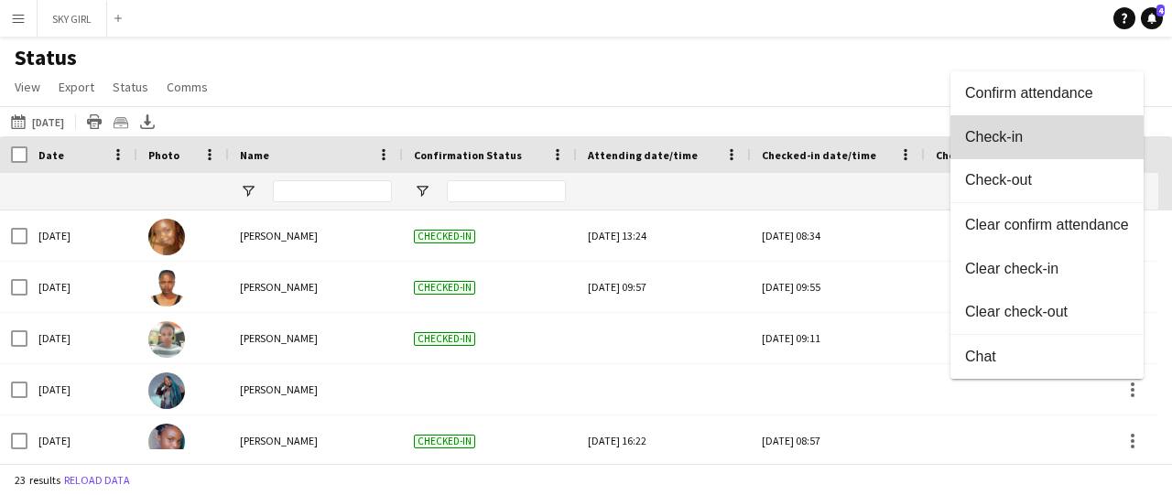
click at [1028, 142] on span "Check-in" at bounding box center [1047, 137] width 164 height 16
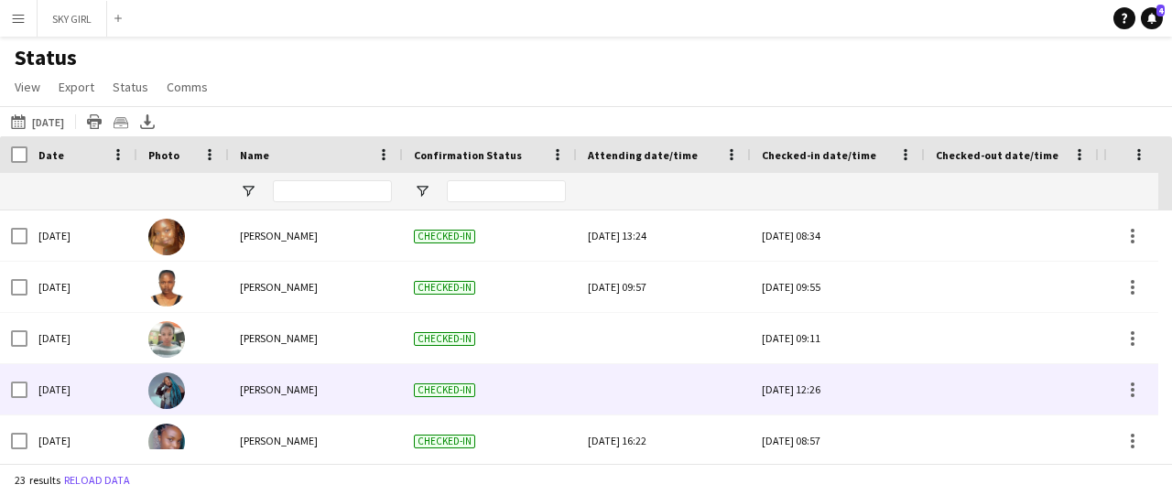
click at [639, 391] on div at bounding box center [664, 389] width 152 height 50
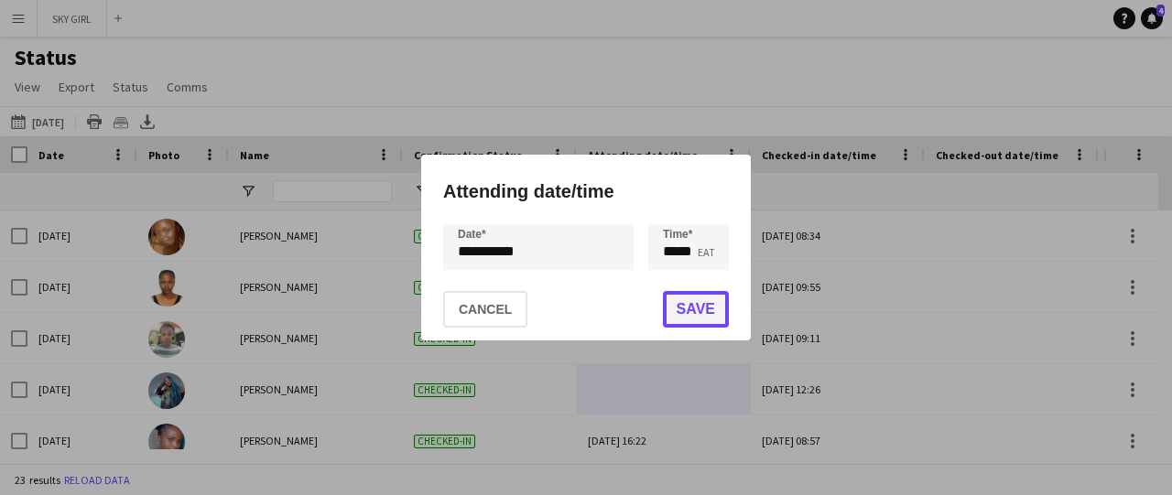
click at [671, 299] on button "Save" at bounding box center [696, 309] width 66 height 37
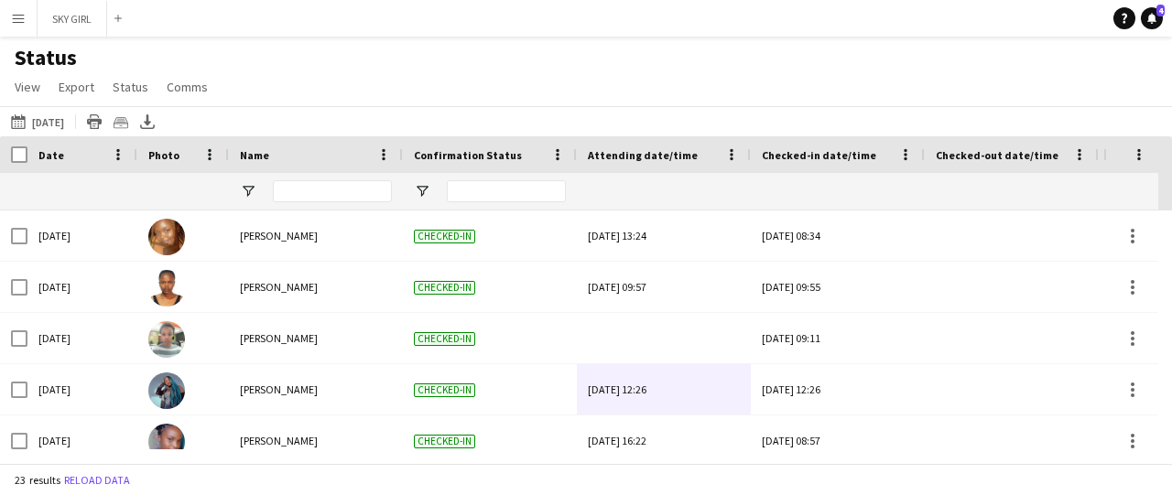
scroll to position [209, 0]
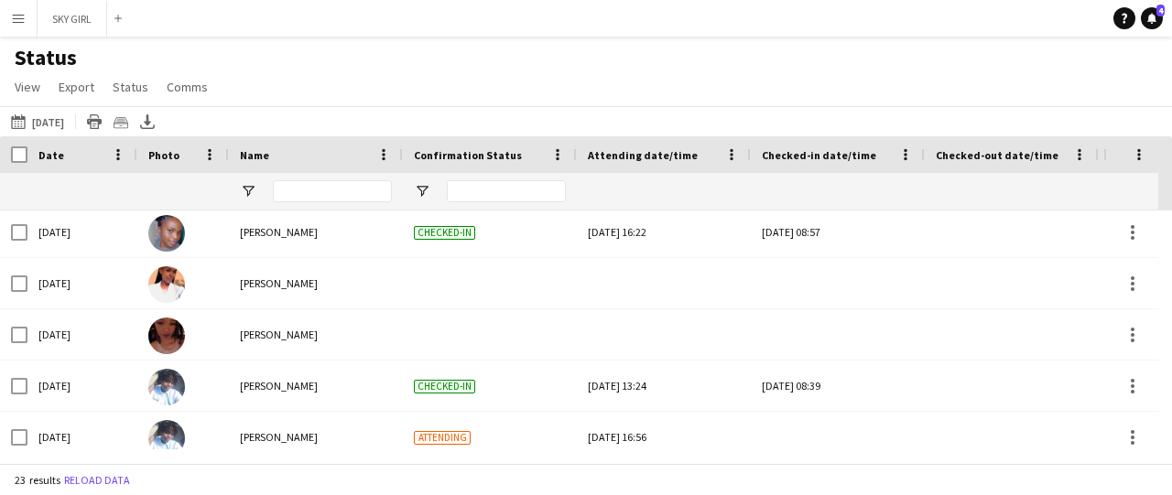
click at [1171, 400] on div at bounding box center [1165, 330] width 14 height 239
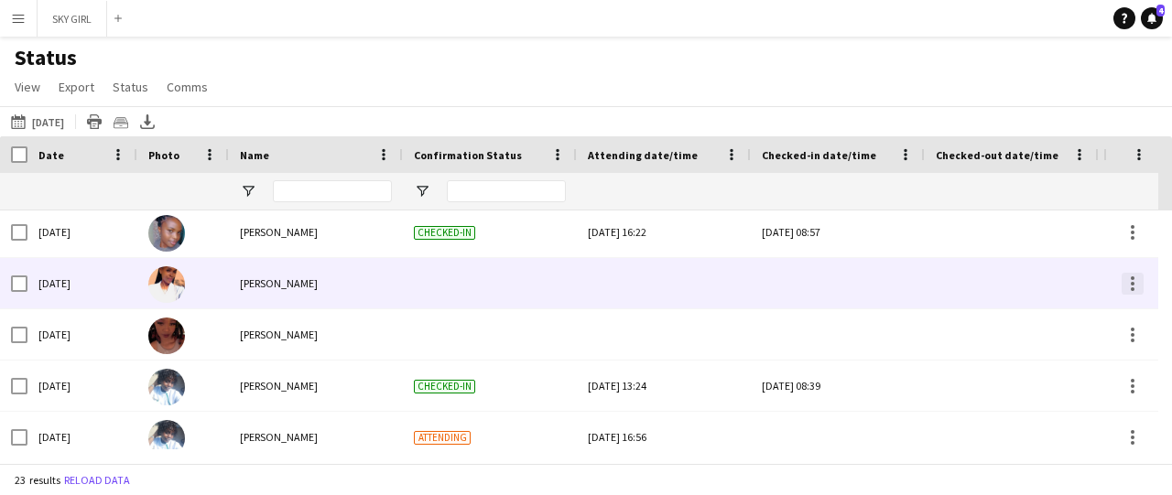
click at [1134, 286] on div at bounding box center [1133, 284] width 22 height 22
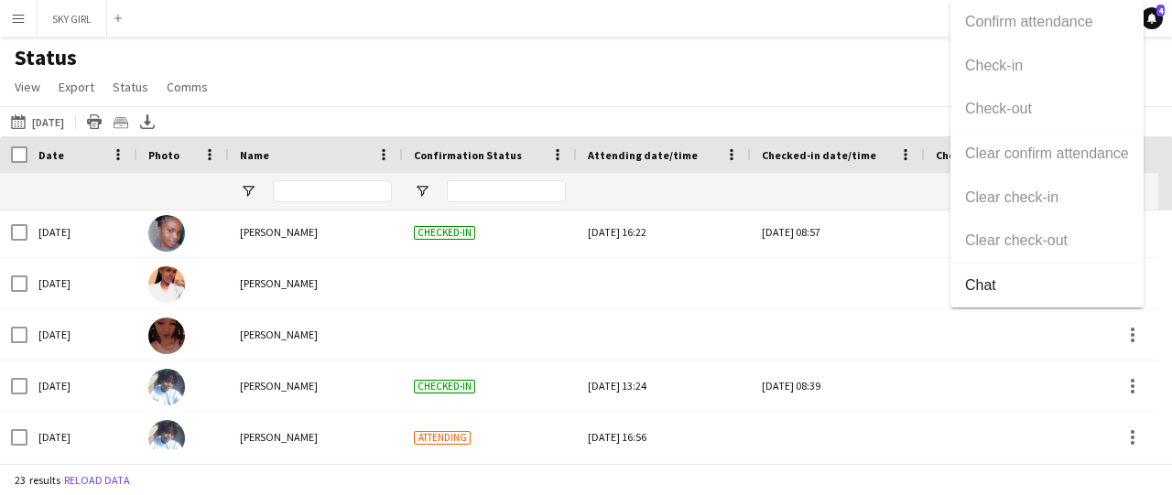
click at [430, 457] on div at bounding box center [586, 247] width 1172 height 495
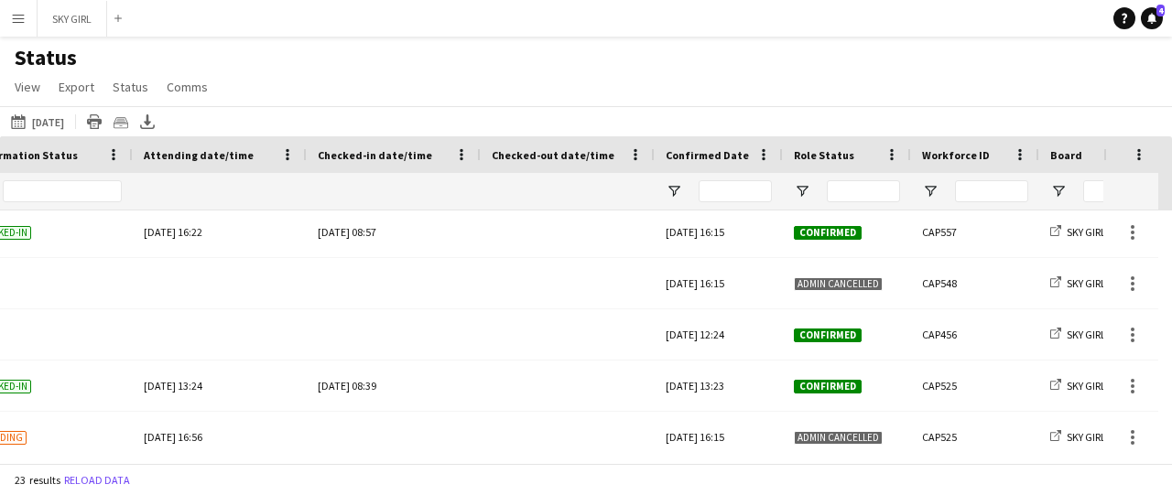
scroll to position [0, 0]
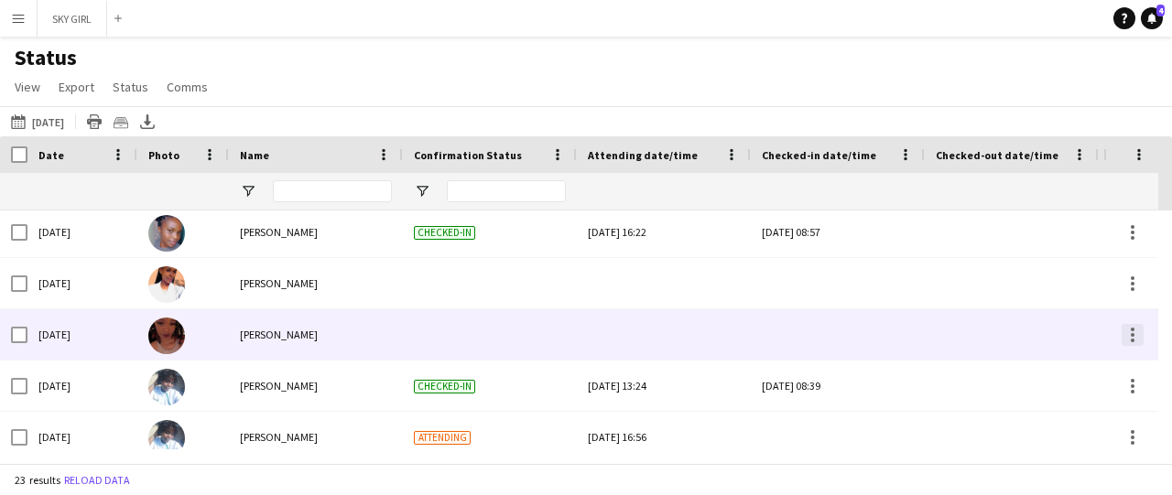
click at [1134, 334] on div at bounding box center [1133, 335] width 4 height 4
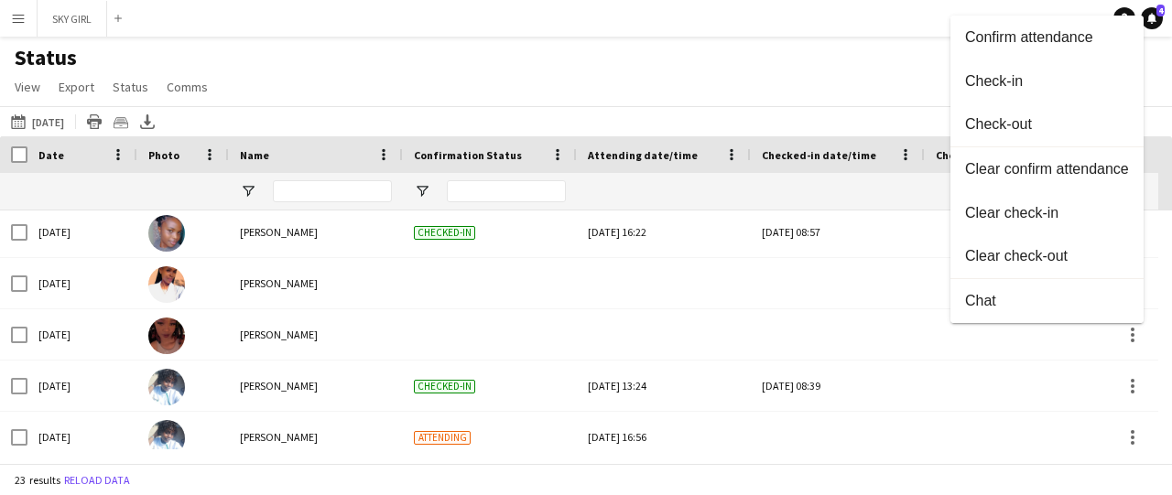
click at [464, 332] on div at bounding box center [586, 247] width 1172 height 495
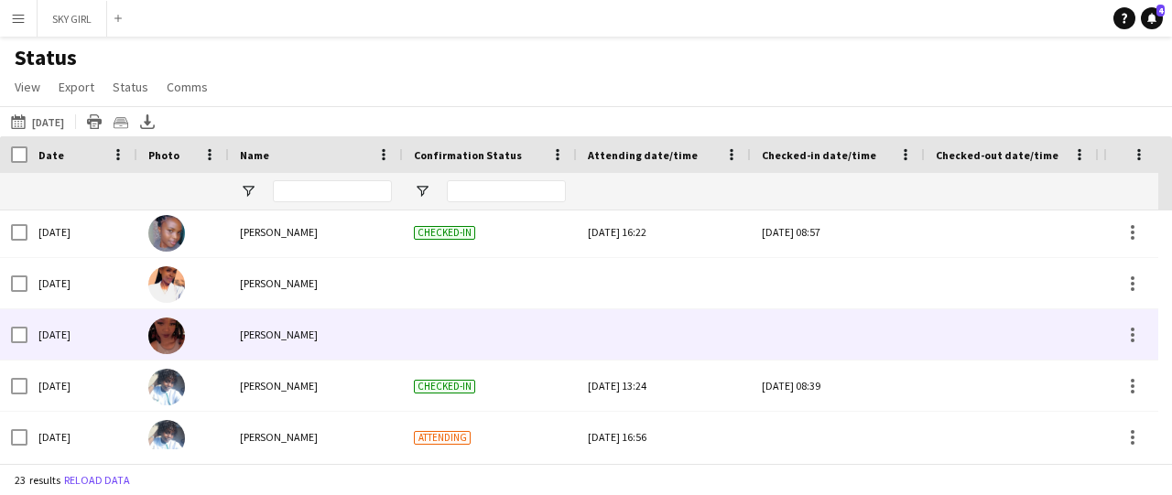
click at [636, 350] on div at bounding box center [664, 335] width 152 height 50
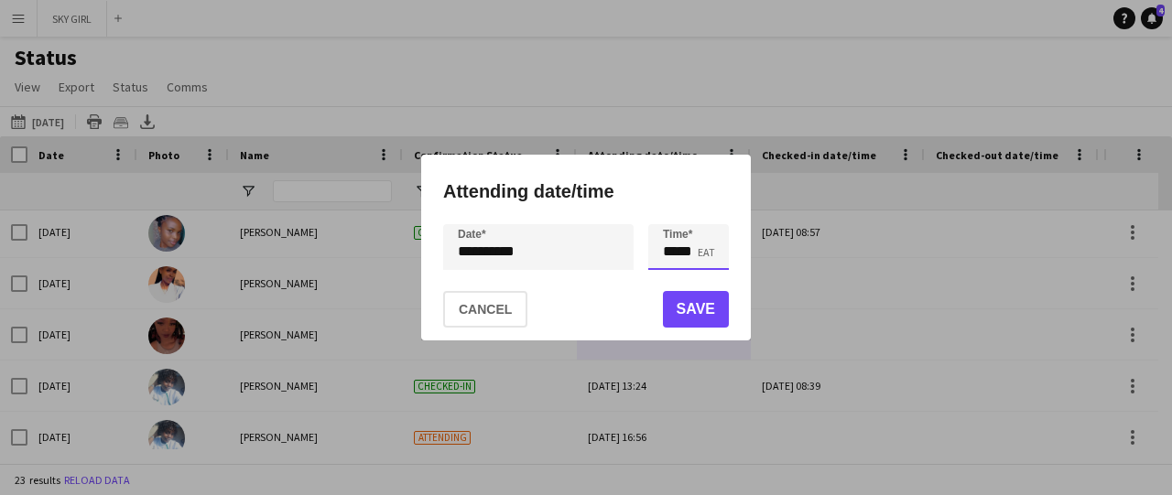
click at [696, 255] on input "*****" at bounding box center [688, 247] width 81 height 46
type input "*****"
click at [696, 307] on button "Save" at bounding box center [696, 309] width 66 height 37
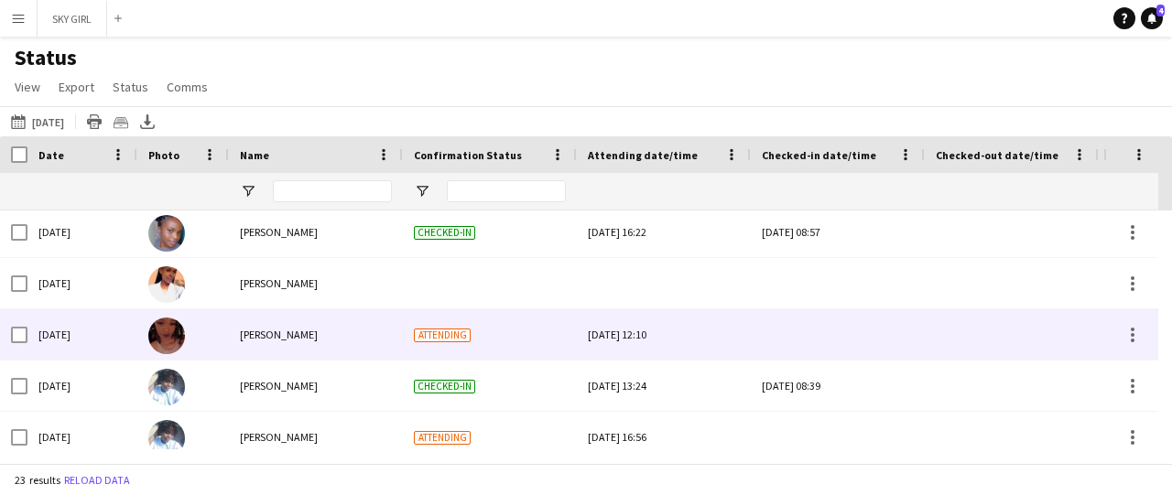
click at [825, 340] on div at bounding box center [838, 335] width 152 height 50
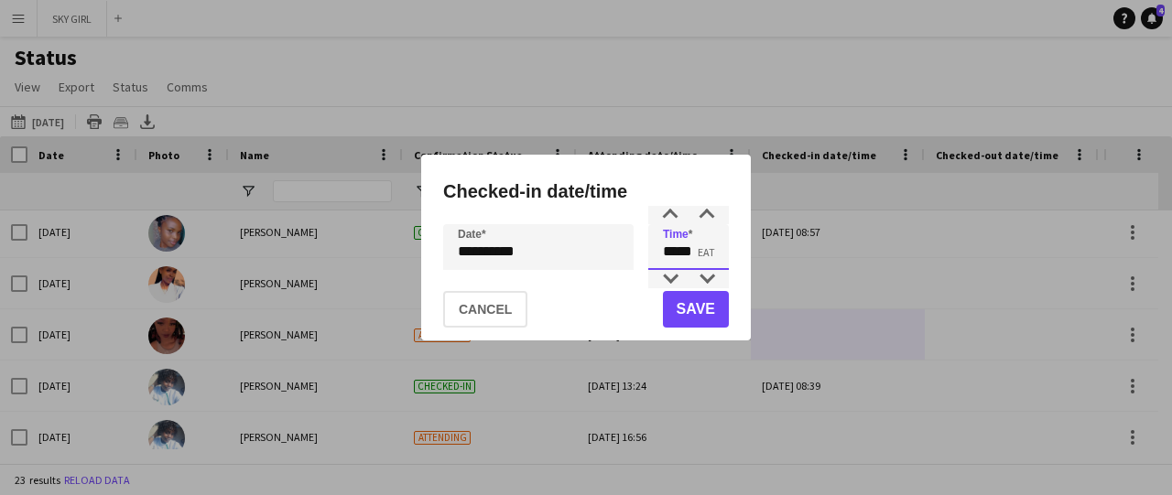
click at [692, 254] on input "*****" at bounding box center [688, 247] width 81 height 46
type input "*****"
click at [705, 310] on button "Save" at bounding box center [696, 309] width 66 height 37
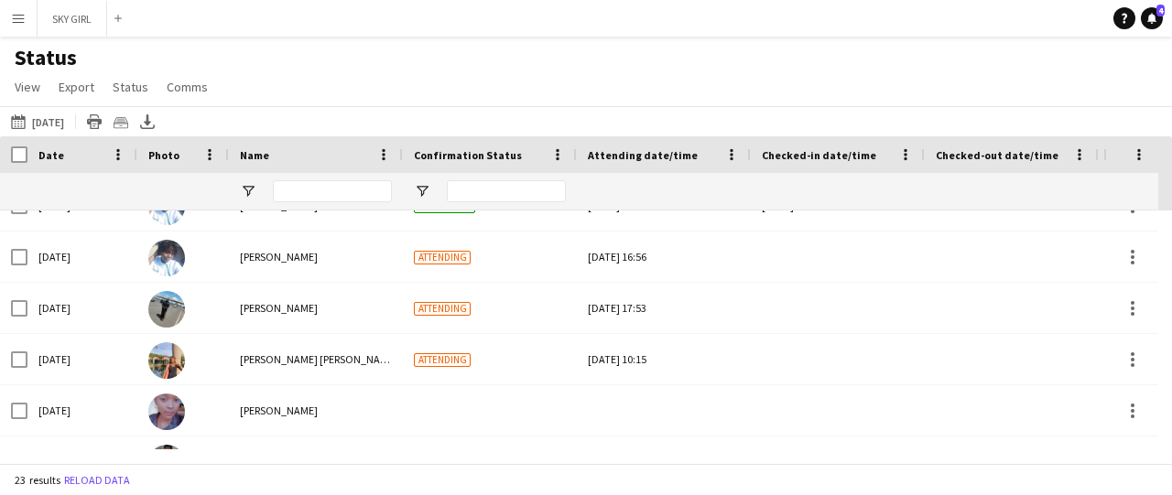
scroll to position [419, 0]
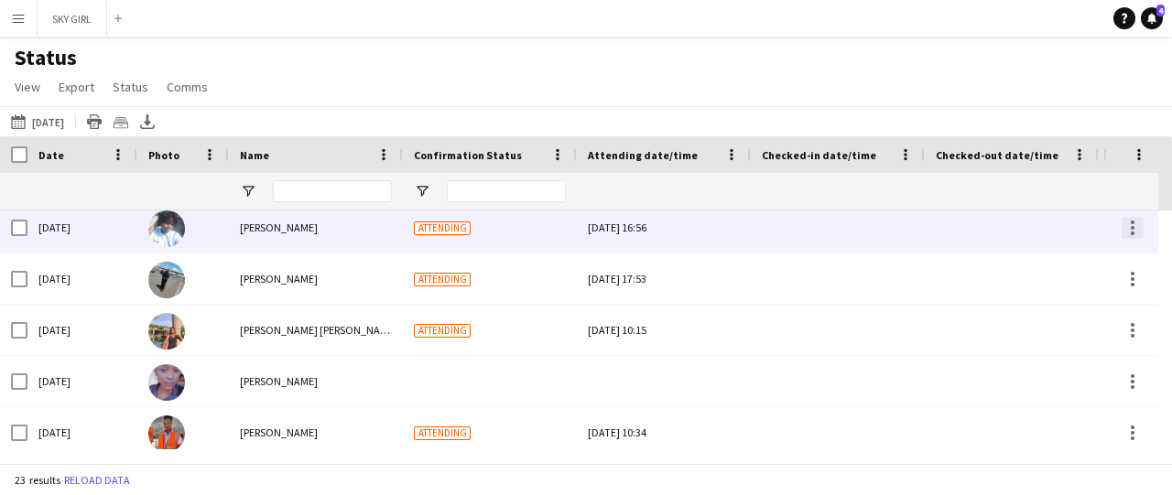
click at [1134, 234] on div at bounding box center [1133, 234] width 4 height 4
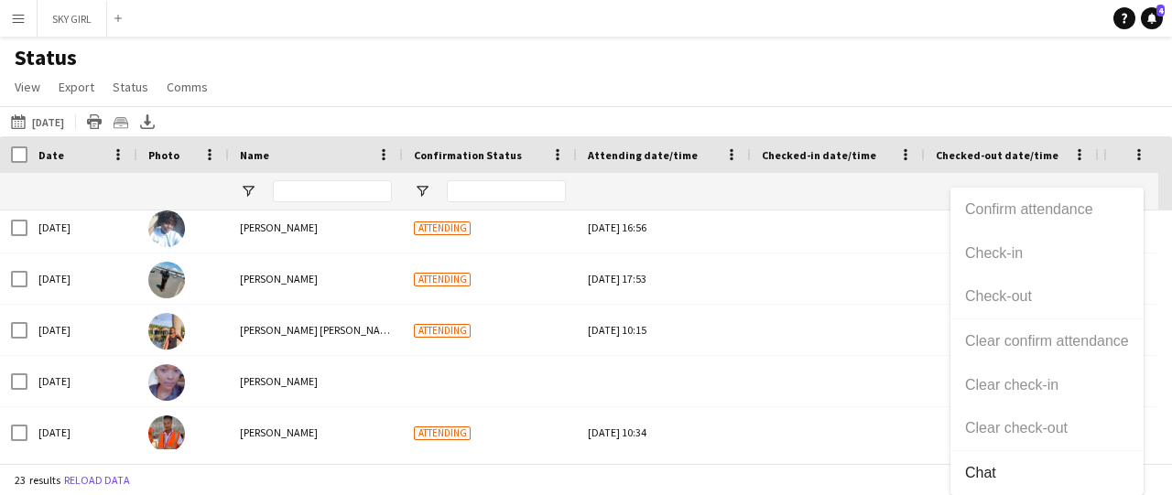
click at [797, 229] on div at bounding box center [586, 247] width 1172 height 495
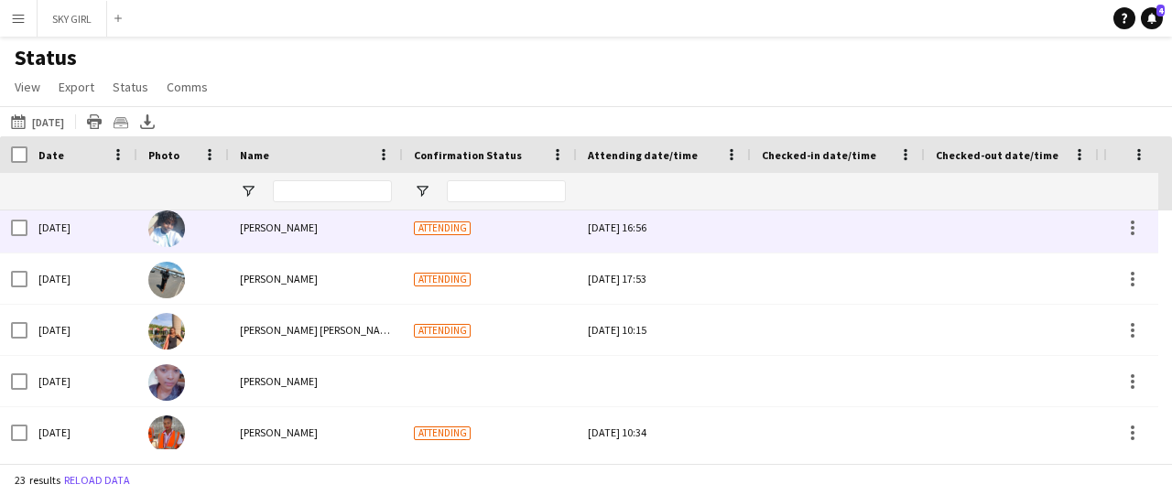
click at [797, 229] on div at bounding box center [838, 227] width 152 height 50
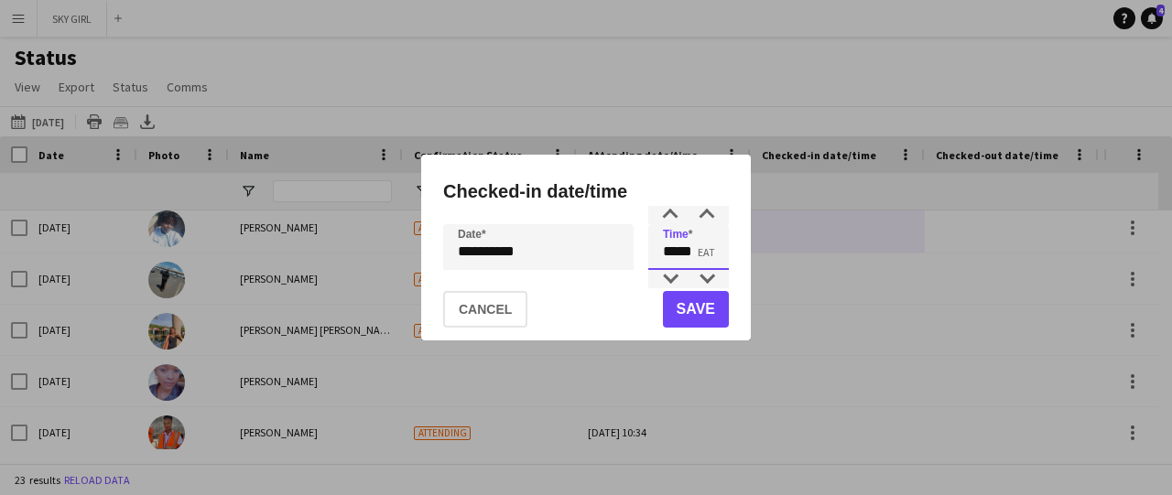
click at [677, 252] on input "*****" at bounding box center [688, 247] width 81 height 46
type input "*****"
click at [692, 313] on button "Save" at bounding box center [696, 309] width 66 height 37
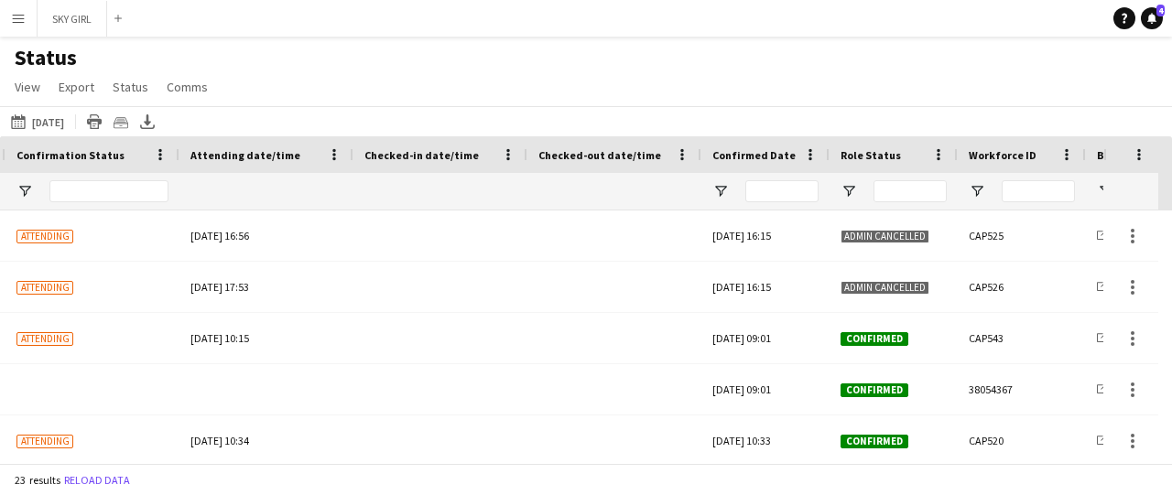
scroll to position [0, 423]
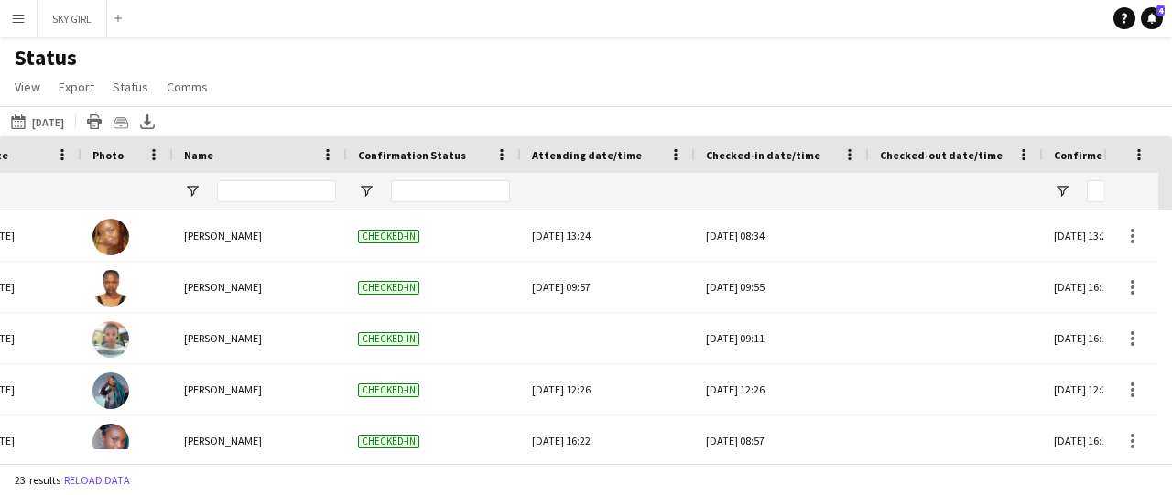
click at [1171, 241] on div at bounding box center [1165, 330] width 14 height 239
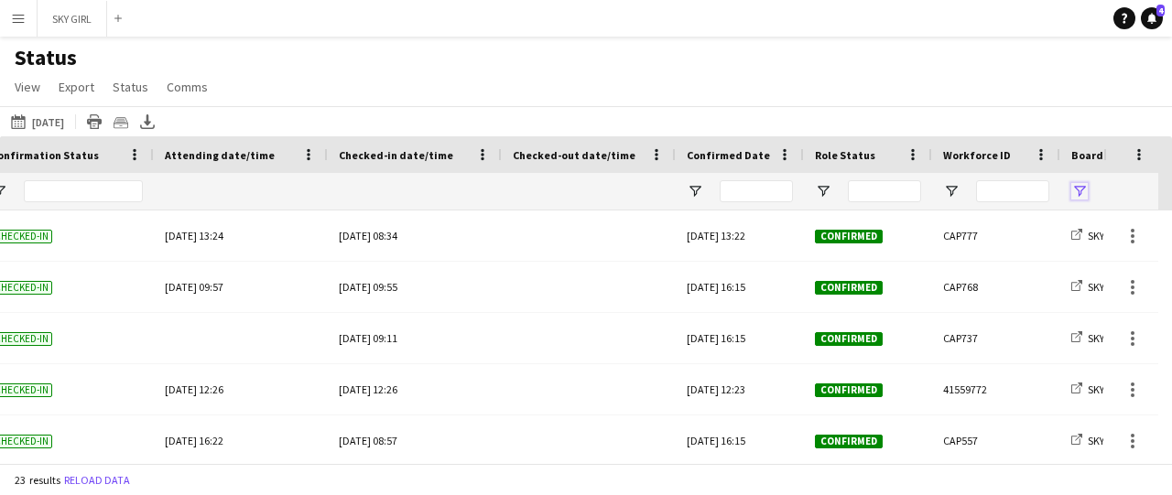
click at [1077, 197] on span "Open Filter Menu" at bounding box center [1079, 191] width 16 height 16
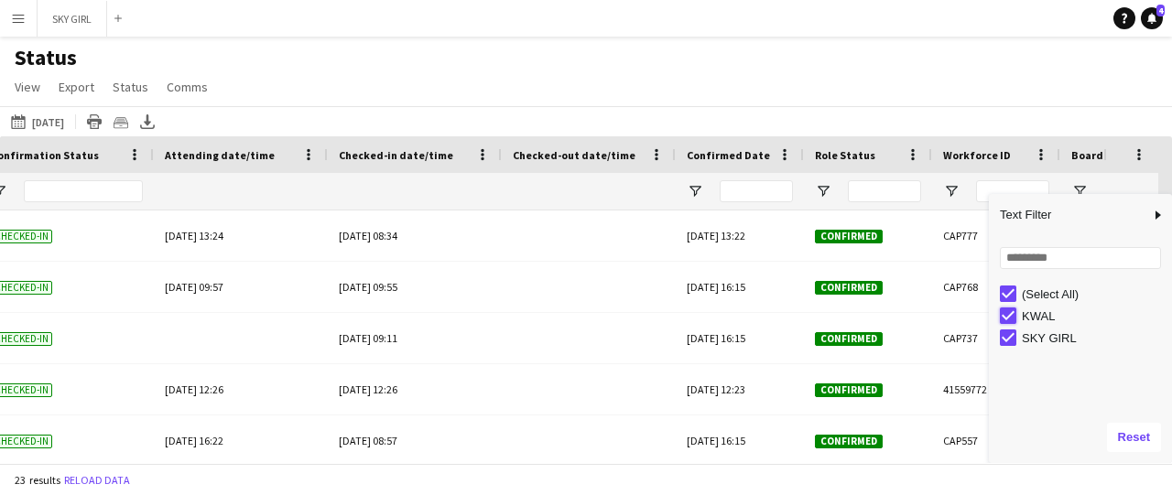
type input "**********"
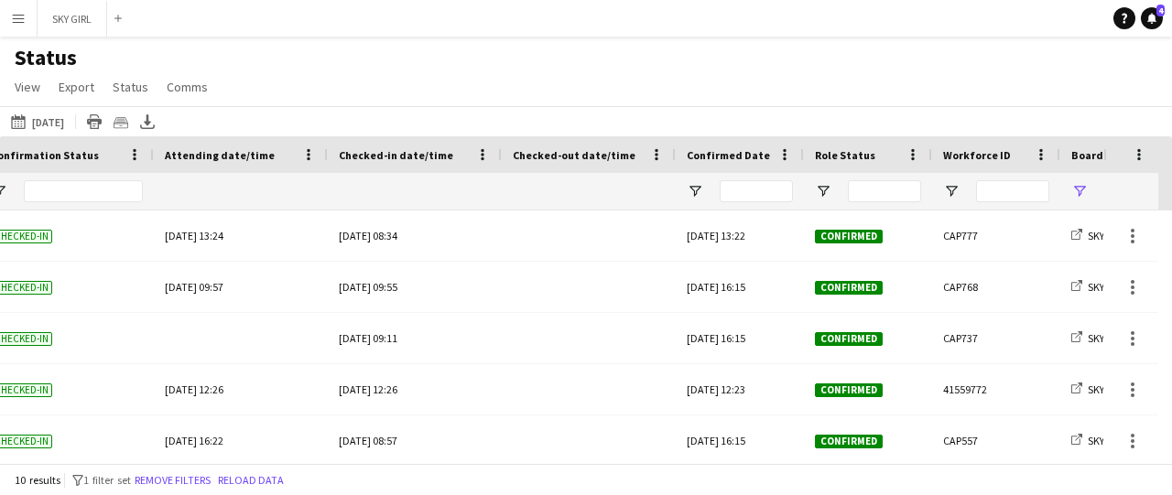
click at [908, 116] on div "This Week [DATE] [DATE] This Week This Month [DATE] Last Week Last Month [DATE]…" at bounding box center [586, 121] width 1172 height 30
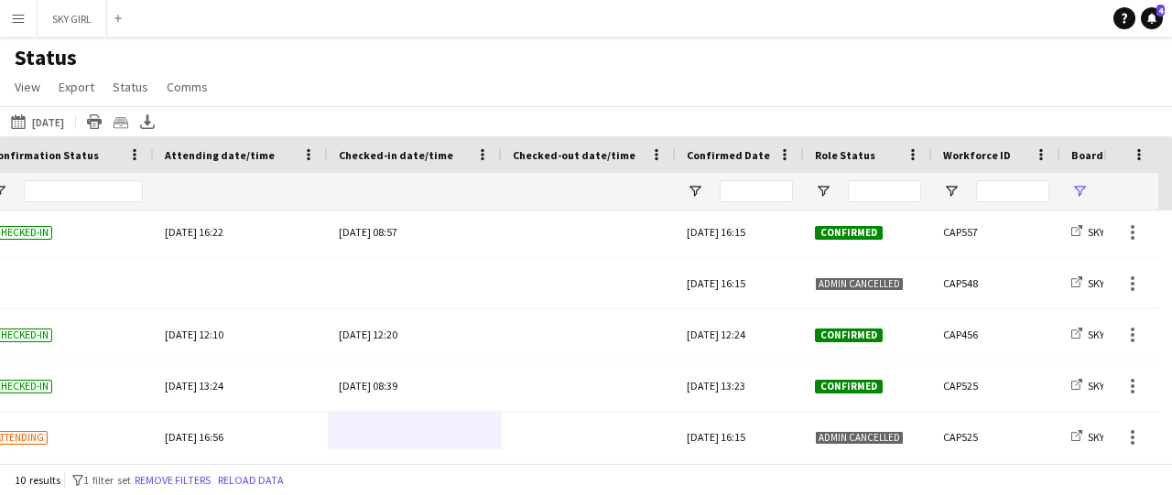
click at [1171, 411] on div at bounding box center [1165, 330] width 14 height 239
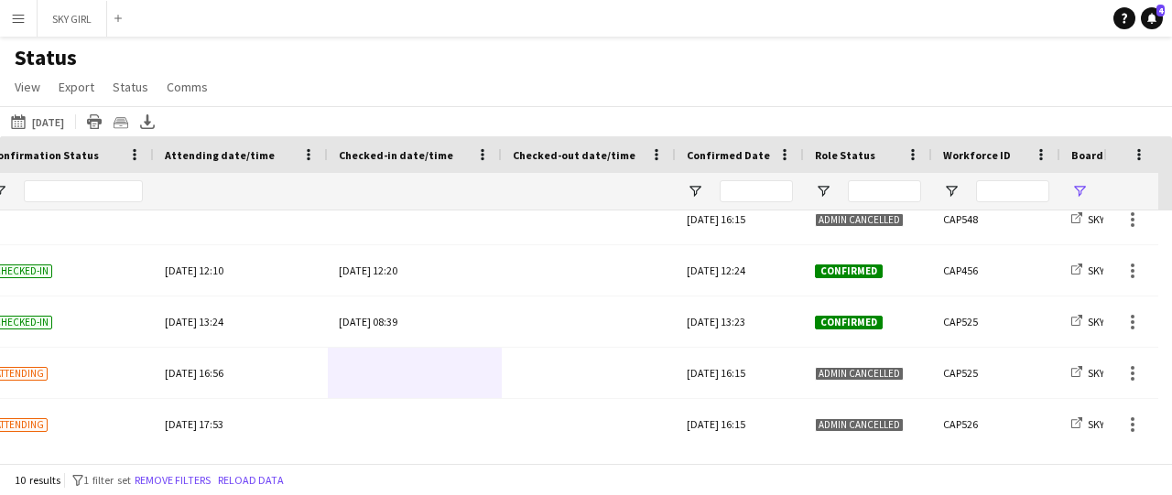
drag, startPoint x: 1171, startPoint y: 411, endPoint x: 1170, endPoint y: 475, distance: 64.1
click at [1170, 471] on main "Status View Views Default view New view Update view Delete view Edit name Custo…" at bounding box center [586, 254] width 1172 height 434
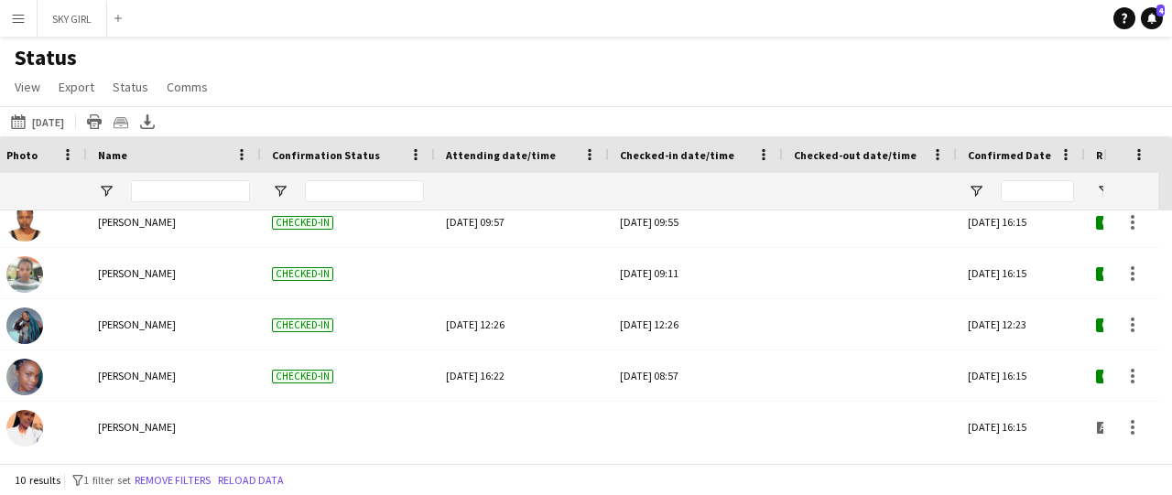
click at [1171, 317] on div at bounding box center [1165, 330] width 14 height 239
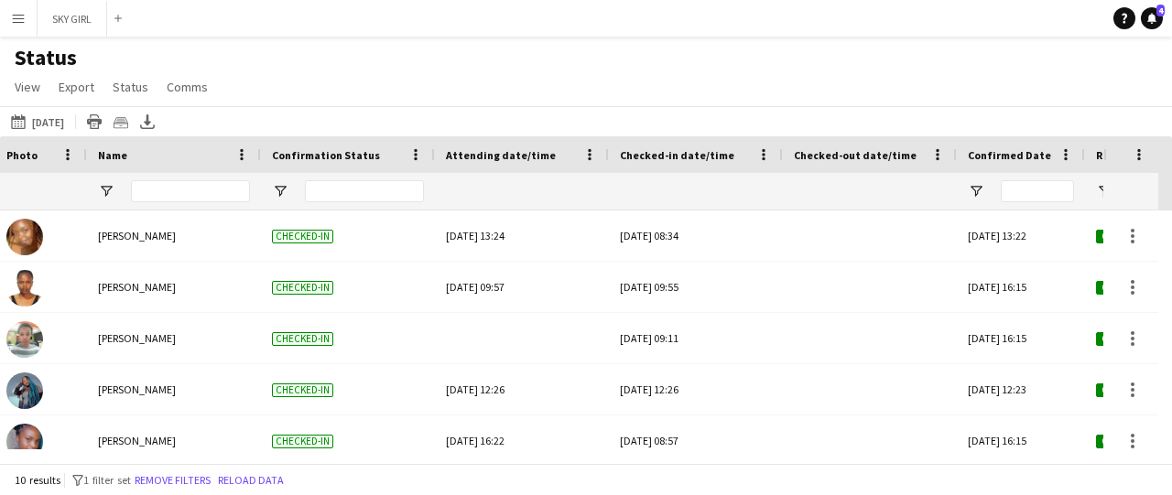
click at [1171, 232] on div at bounding box center [1165, 330] width 14 height 239
